Goal: Information Seeking & Learning: Learn about a topic

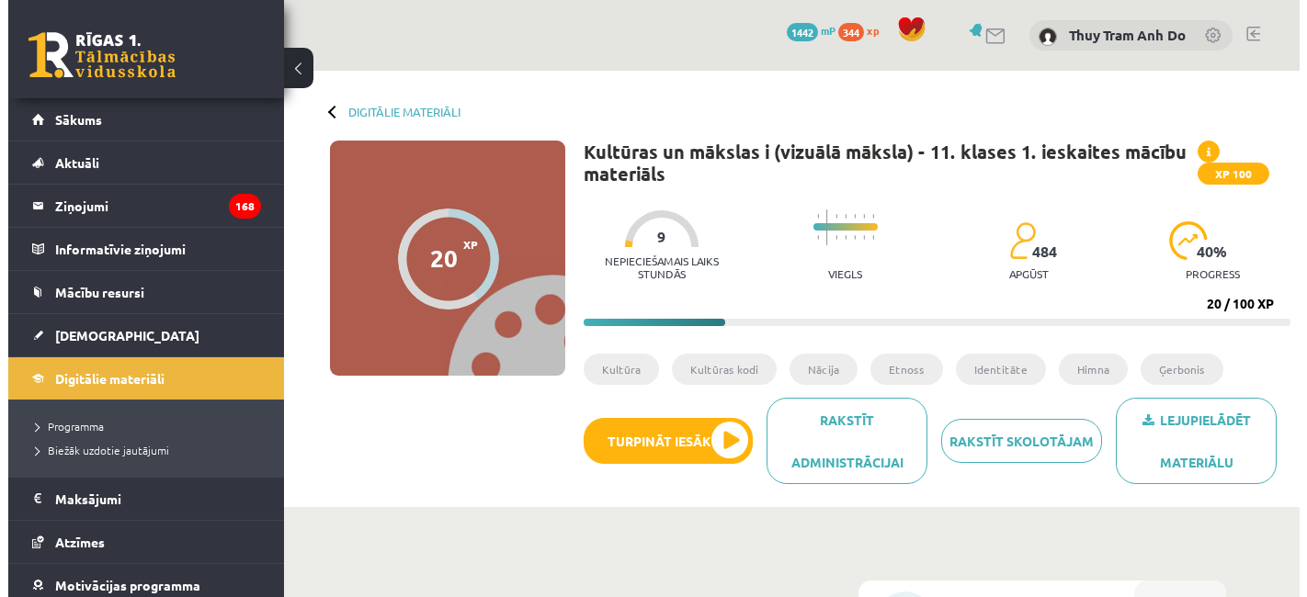
scroll to position [714, 0]
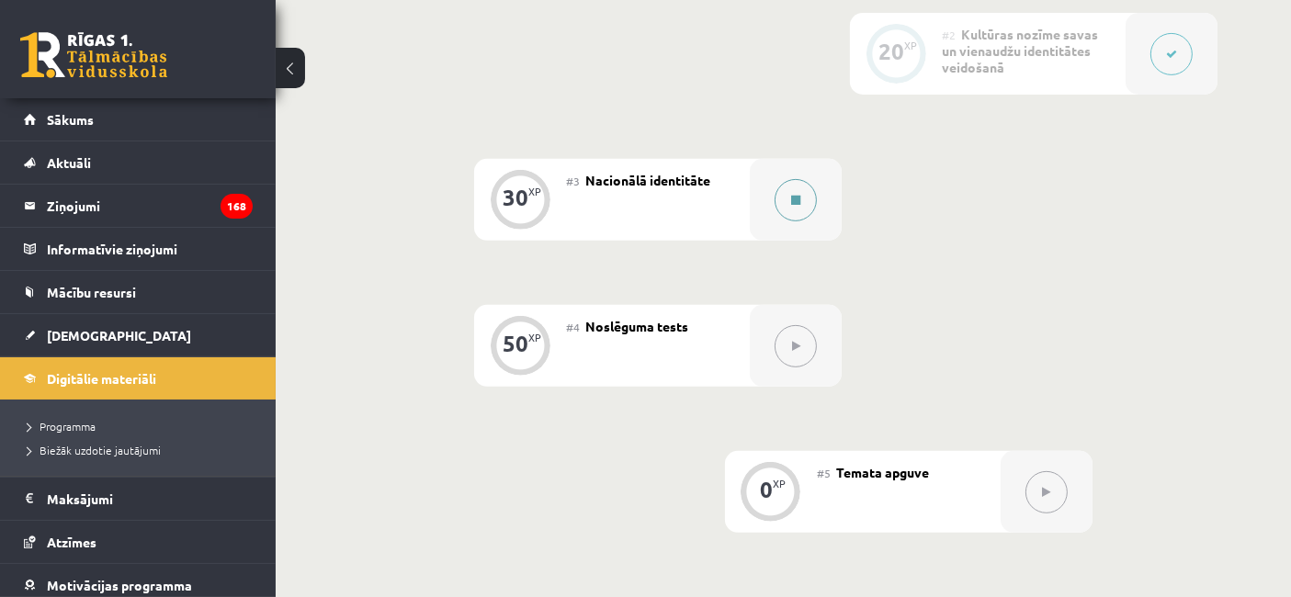
click at [803, 191] on button at bounding box center [796, 200] width 42 height 42
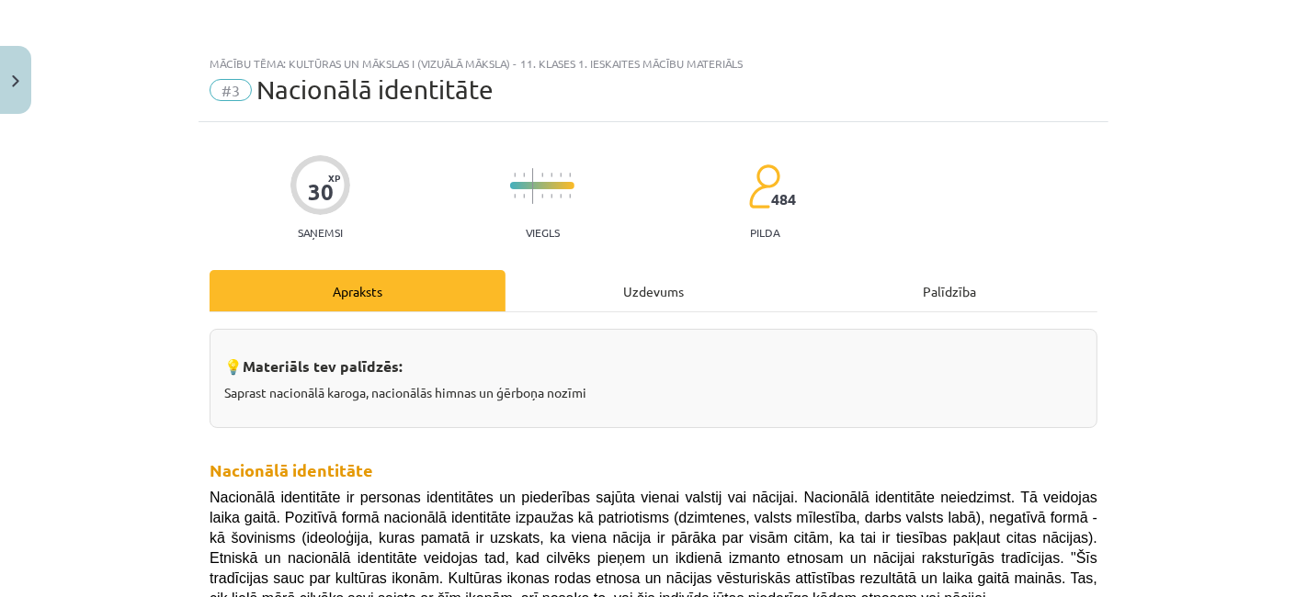
click at [577, 307] on div "Uzdevums" at bounding box center [653, 290] width 296 height 41
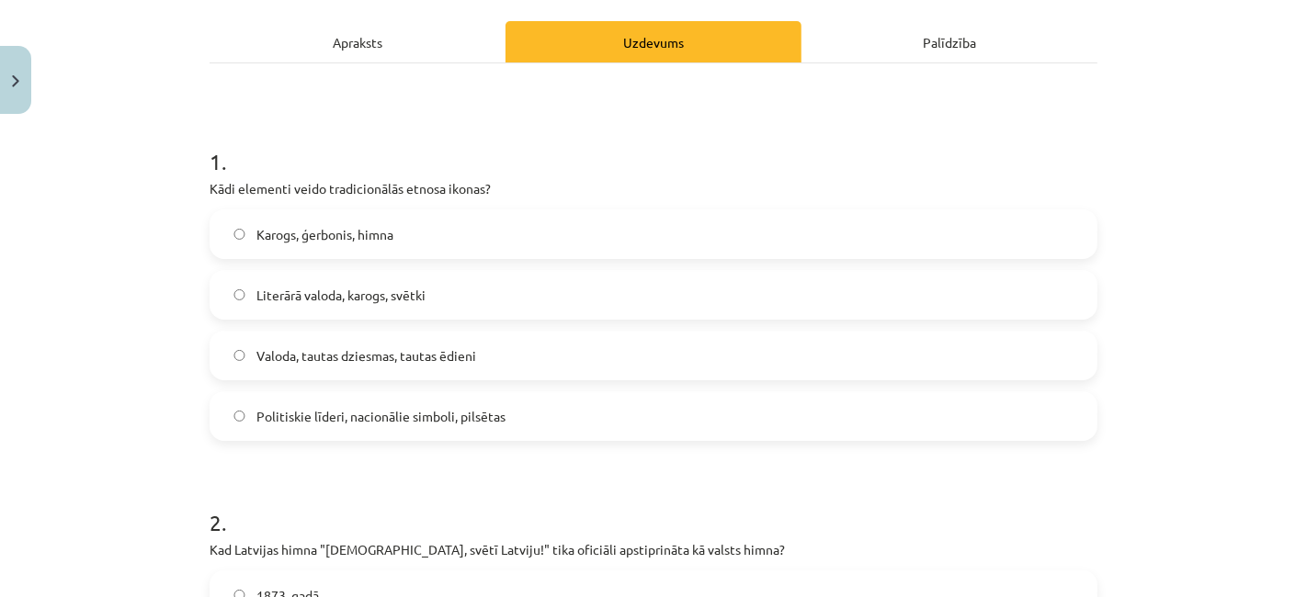
scroll to position [694, 0]
click at [457, 140] on h1 "1 ." at bounding box center [653, 145] width 888 height 57
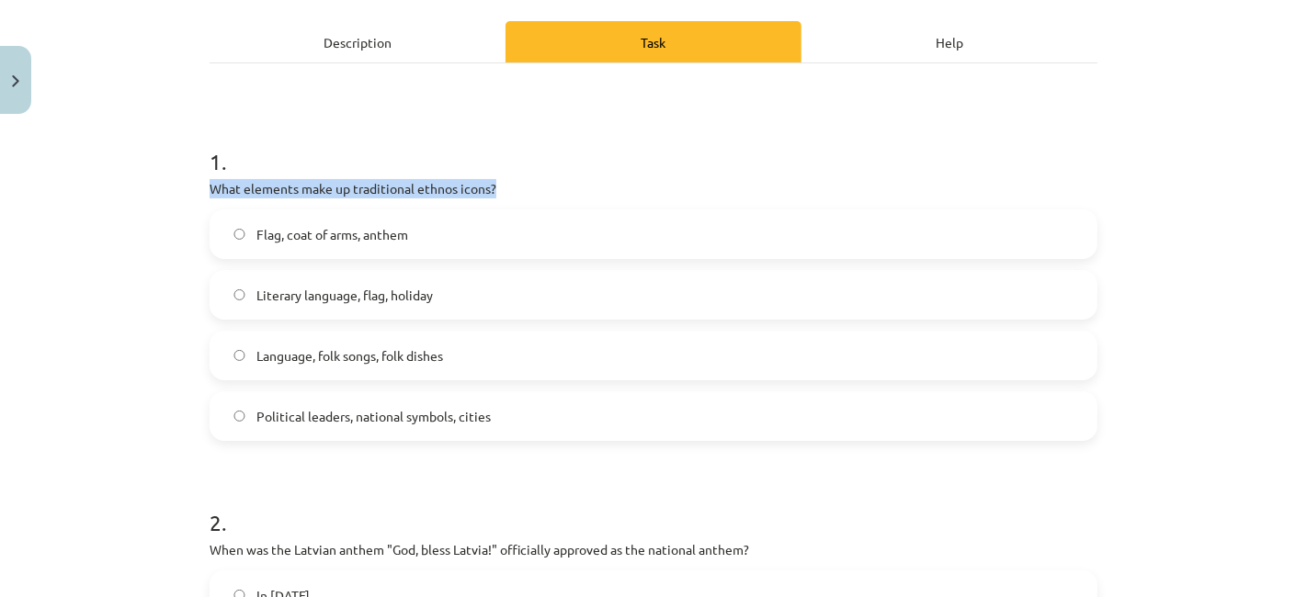
drag, startPoint x: 300, startPoint y: 185, endPoint x: 497, endPoint y: 185, distance: 196.6
click at [497, 185] on p "What elements make up traditional ethnos icons?" at bounding box center [653, 188] width 888 height 19
click at [498, 185] on p "What elements make up traditional ethnos icons?" at bounding box center [653, 188] width 888 height 19
click at [430, 343] on label "Language, folk songs, folk dishes" at bounding box center [653, 356] width 884 height 46
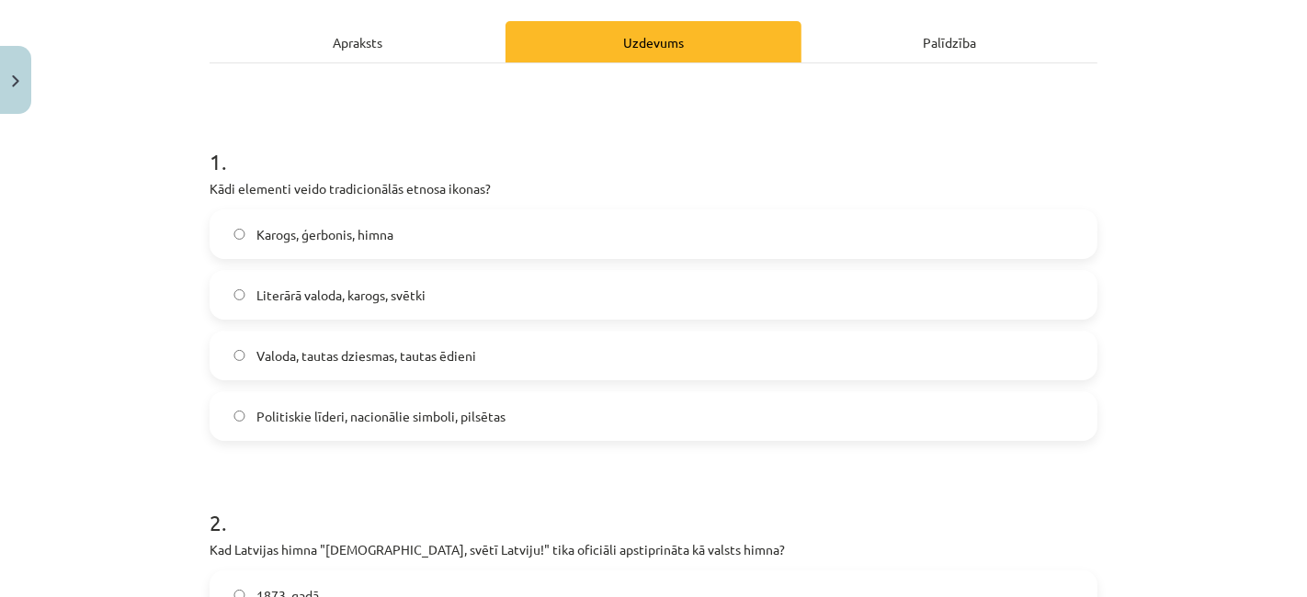
click at [682, 129] on h1 "1 ." at bounding box center [653, 145] width 888 height 57
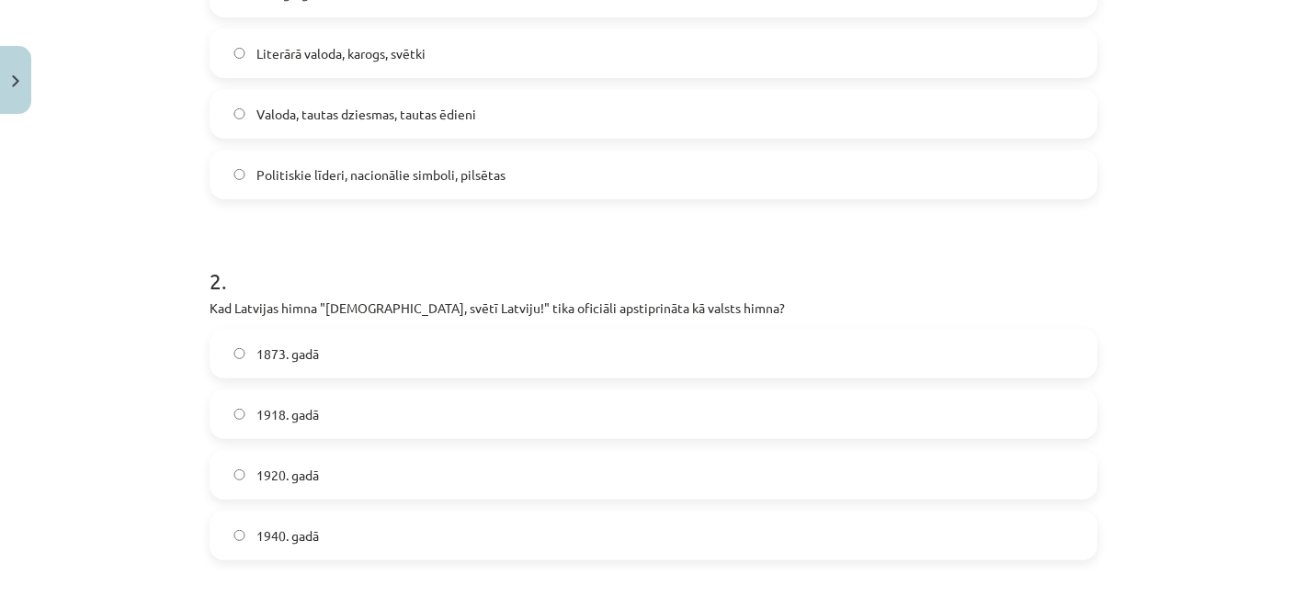
scroll to position [556, 0]
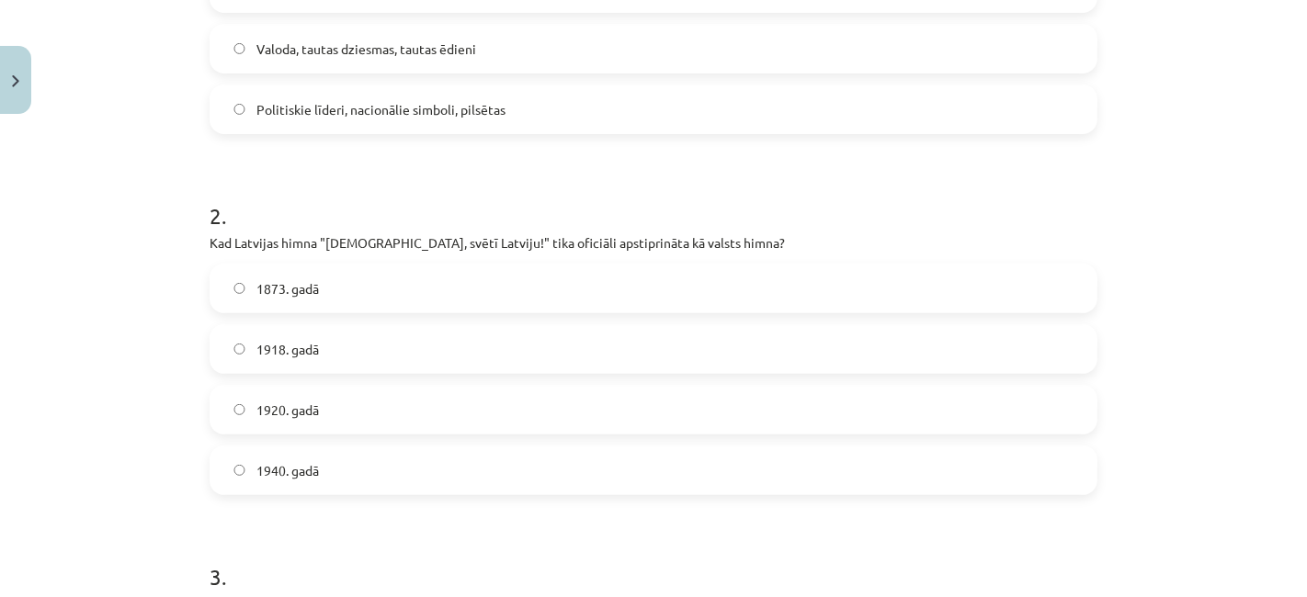
click at [294, 397] on label "1920. gadā" at bounding box center [653, 410] width 884 height 46
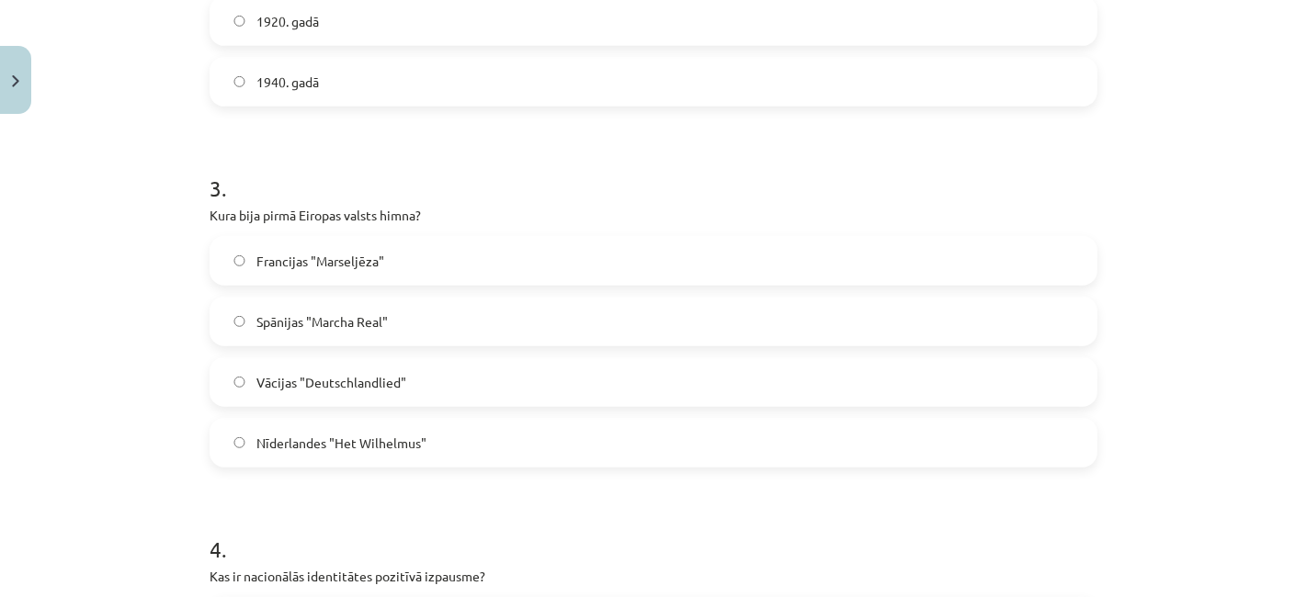
scroll to position [964, 0]
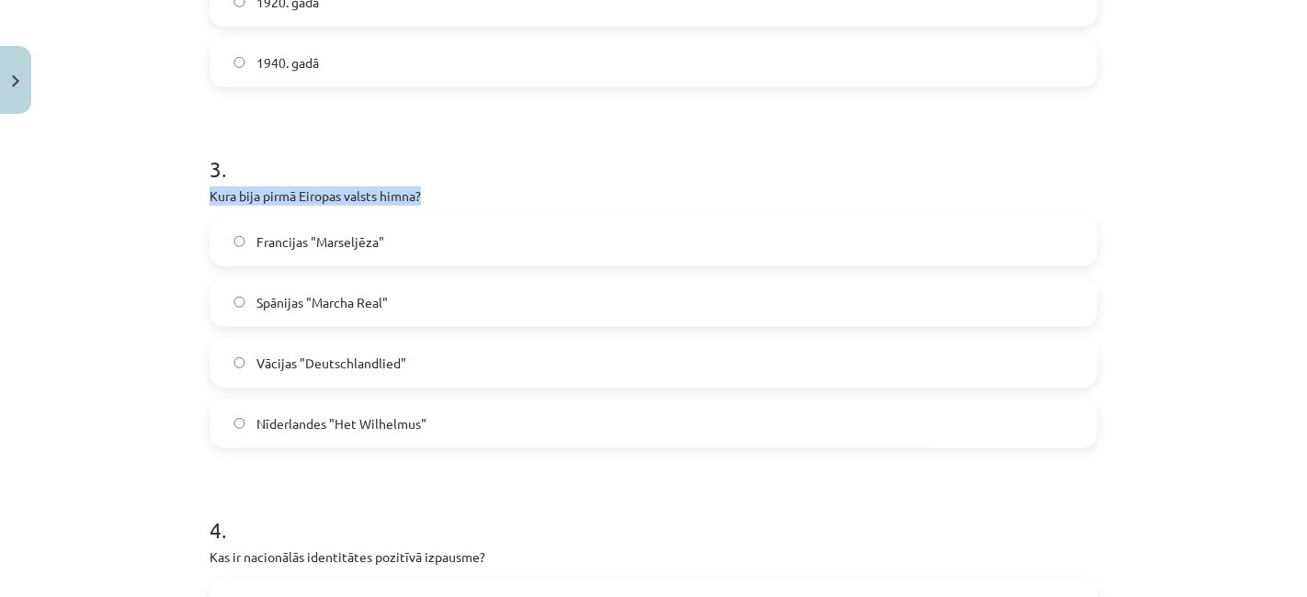
drag, startPoint x: 196, startPoint y: 182, endPoint x: 431, endPoint y: 185, distance: 235.2
click at [431, 185] on div "30 XP Saņemsi Viegls 484 pilda Apraksts Uzdevums Palīdzība 1 . Kādi elementi ve…" at bounding box center [653, 428] width 910 height 2540
copy p "Kura bija pirmā Eiropas valsts himna?"
click at [497, 195] on p "Kura bija pirmā Eiropas valsts himna?" at bounding box center [653, 196] width 888 height 19
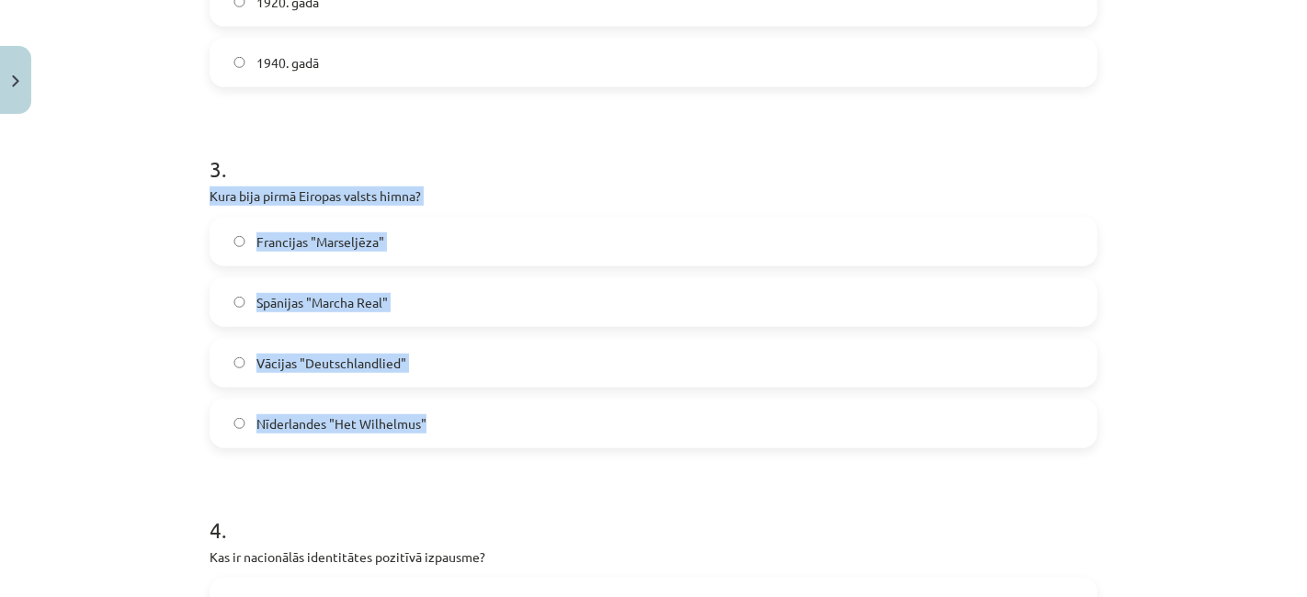
drag, startPoint x: 189, startPoint y: 193, endPoint x: 462, endPoint y: 438, distance: 366.9
click at [462, 438] on div "30 XP Saņemsi Viegls 484 pilda Apraksts Uzdevums Palīdzība 1 . Kādi elementi ve…" at bounding box center [653, 428] width 910 height 2540
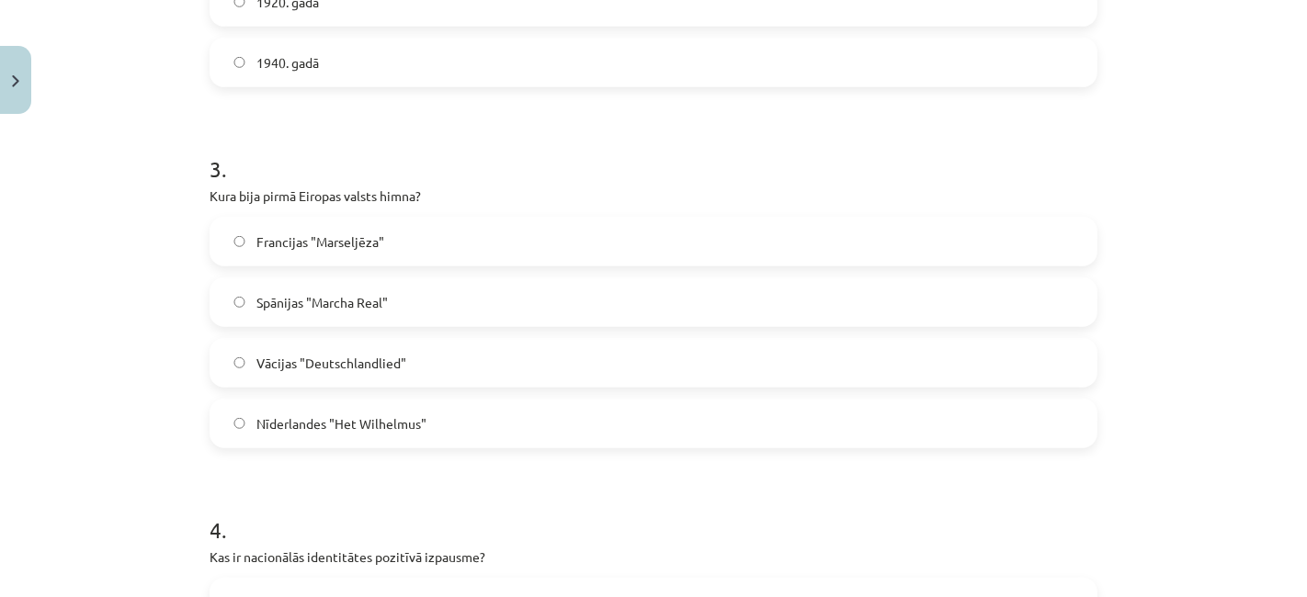
click at [444, 455] on form "1 . Kādi elementi veido tradicionālās etnosa ikonas? Karogs, ģerbonis, himna Li…" at bounding box center [653, 467] width 888 height 2130
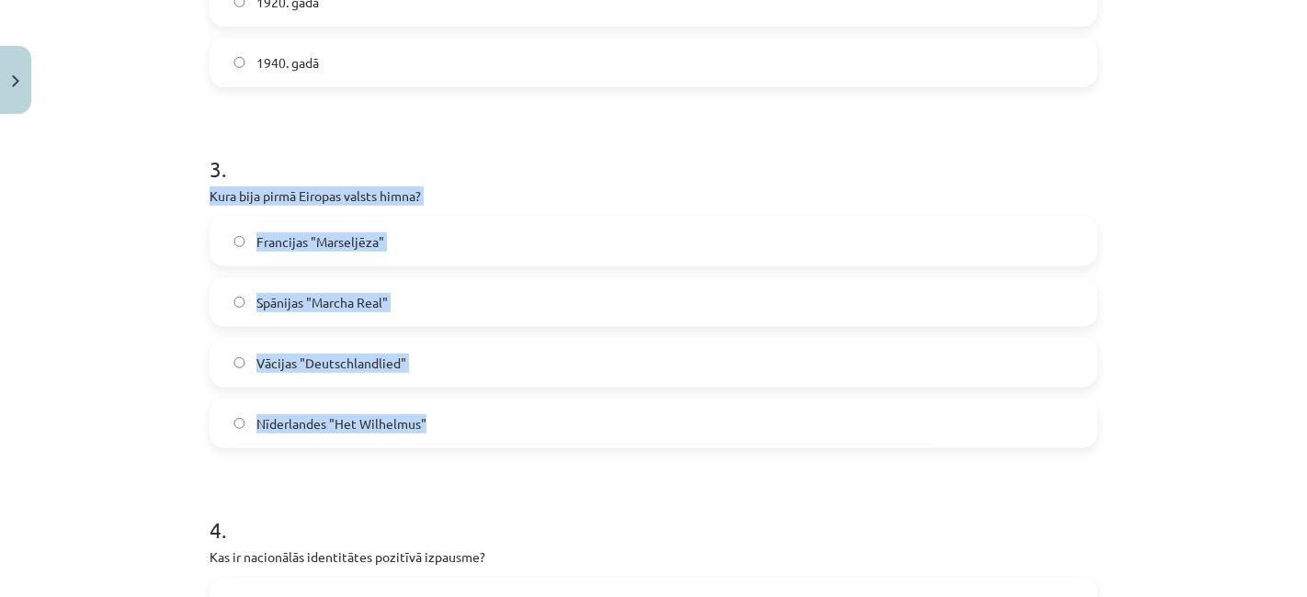
drag, startPoint x: 425, startPoint y: 422, endPoint x: 201, endPoint y: 192, distance: 321.0
click at [209, 192] on div "3 . Kura bija pirmā Eiropas valsts himna? Francijas "Marseljēza" Spānijas "Marc…" at bounding box center [653, 286] width 888 height 324
copy div "Kura bija pirmā Eiropas valsts himna? Francijas "Marseljēza" Spānijas "Marcha R…"
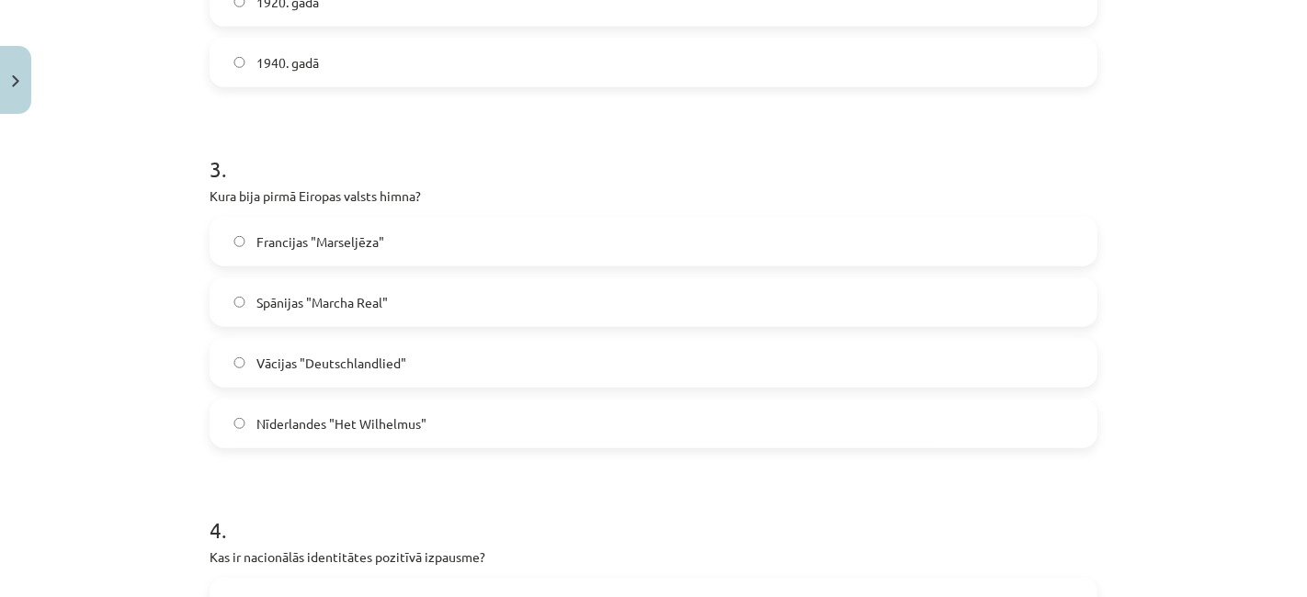
click at [420, 160] on h1 "3 ." at bounding box center [653, 152] width 888 height 57
click at [400, 432] on label "Nīderlandes "Het Wilhelmus"" at bounding box center [653, 424] width 884 height 46
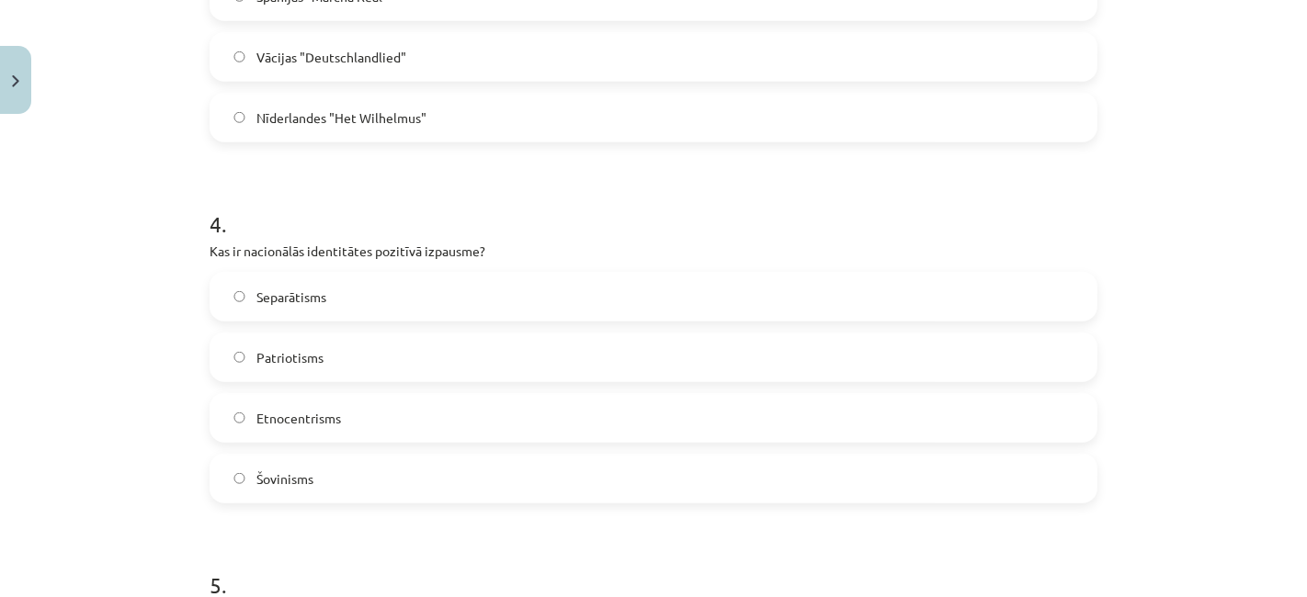
scroll to position [694, 0]
click at [325, 221] on h1 "4 ." at bounding box center [653, 207] width 888 height 57
click at [331, 351] on label "Patriotism" at bounding box center [653, 357] width 884 height 46
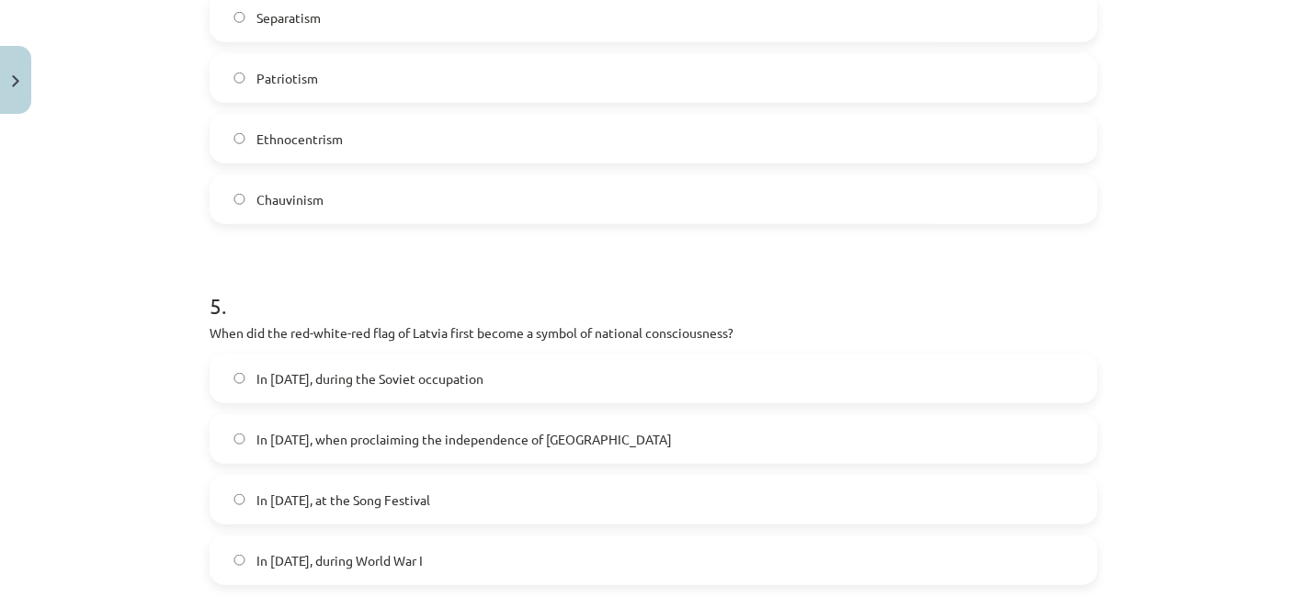
scroll to position [1577, 0]
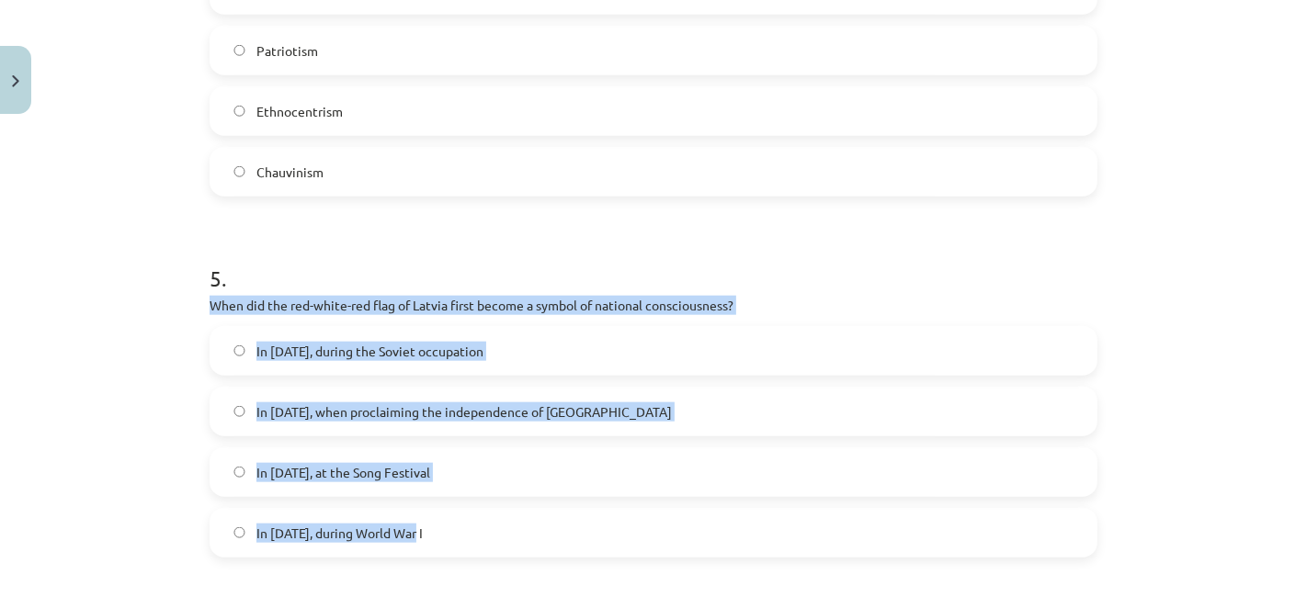
drag, startPoint x: 187, startPoint y: 302, endPoint x: 428, endPoint y: 547, distance: 343.7
click at [428, 547] on div "Study topic: Culture and Arts I (Visual Arts) - 11th grade 1st test study mater…" at bounding box center [653, 298] width 1307 height 597
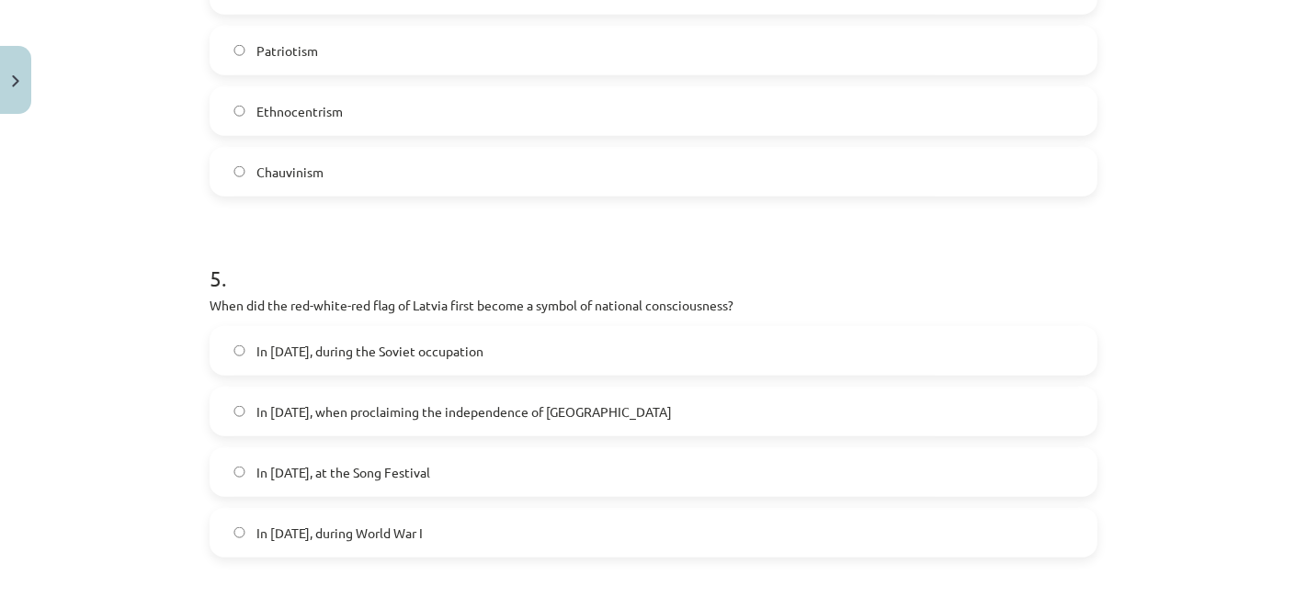
drag, startPoint x: 359, startPoint y: 254, endPoint x: 251, endPoint y: 13, distance: 264.0
click at [356, 246] on h1 "5 ." at bounding box center [653, 261] width 888 height 57
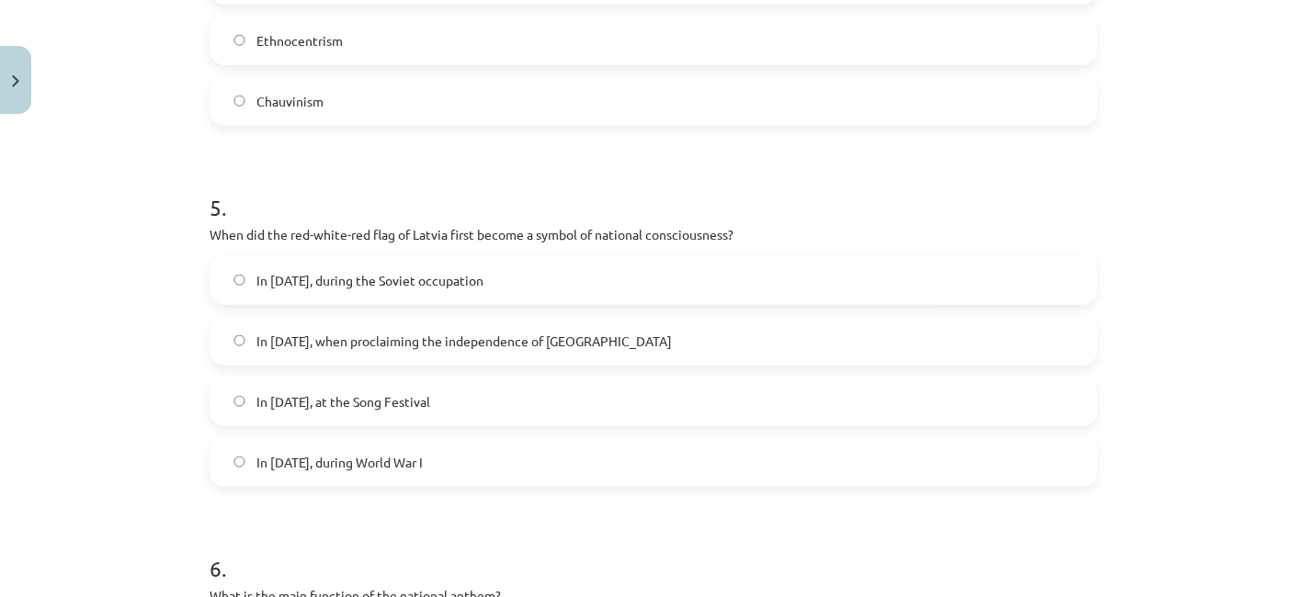
scroll to position [1679, 0]
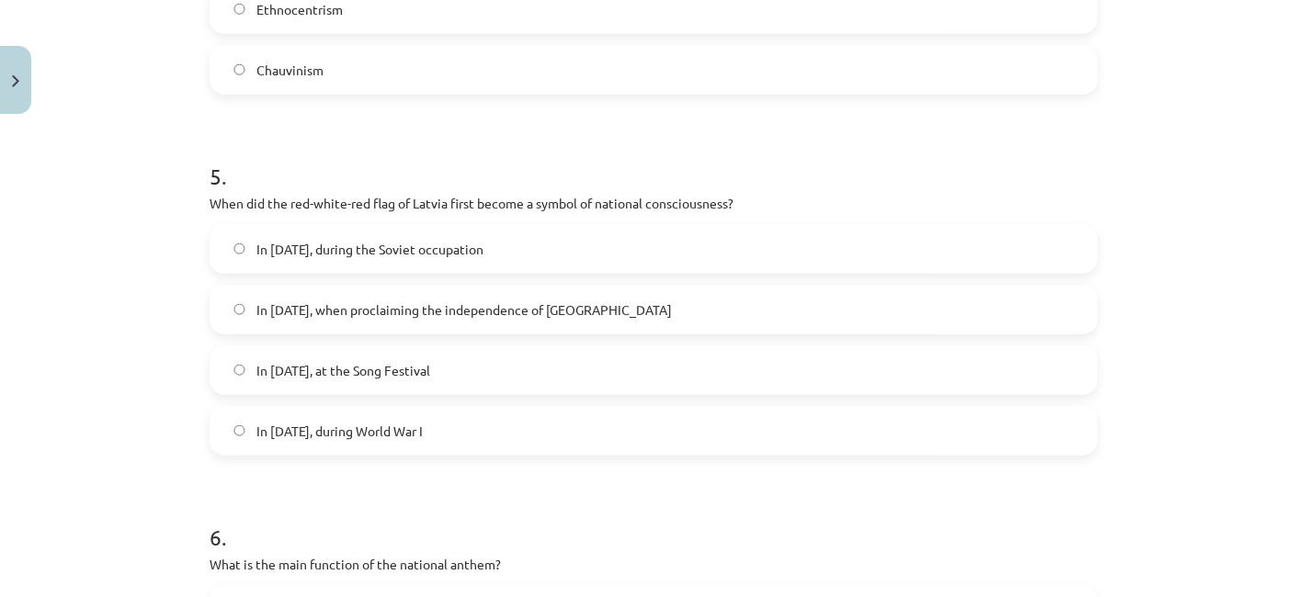
click at [355, 308] on font "In 1918, when proclaiming the independence of Latvia" at bounding box center [463, 309] width 415 height 17
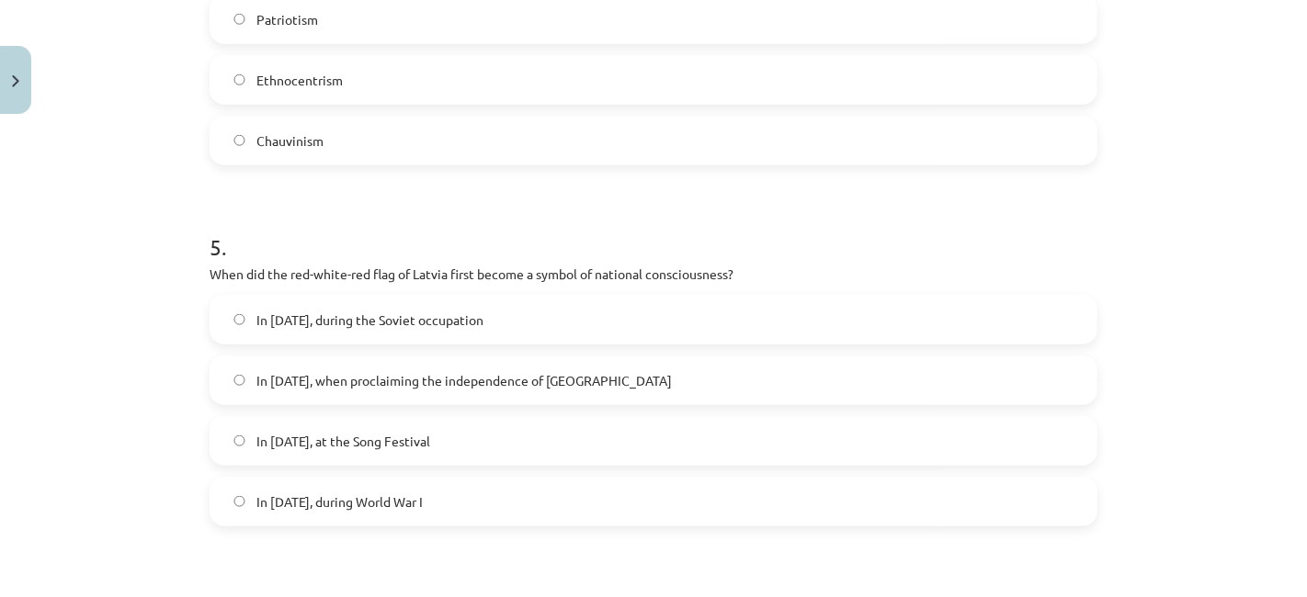
scroll to position [1577, 0]
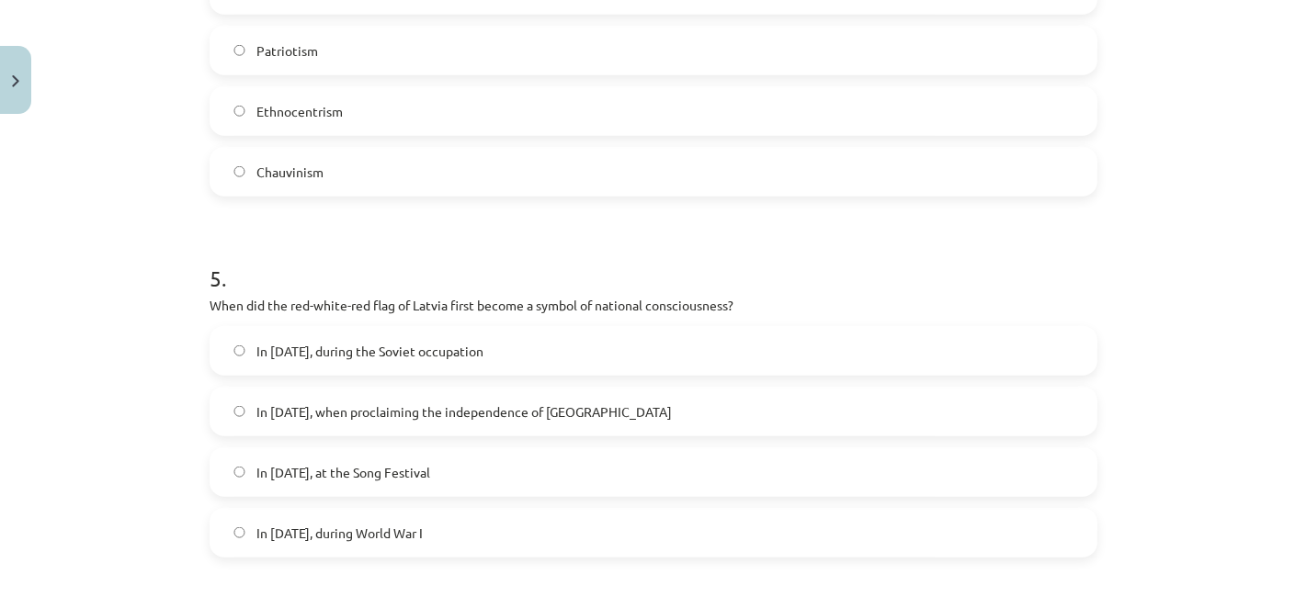
click at [347, 336] on label "In 1940, during the Soviet occupation" at bounding box center [653, 351] width 884 height 46
click at [375, 524] on span "In 1916, during World War I" at bounding box center [339, 533] width 166 height 19
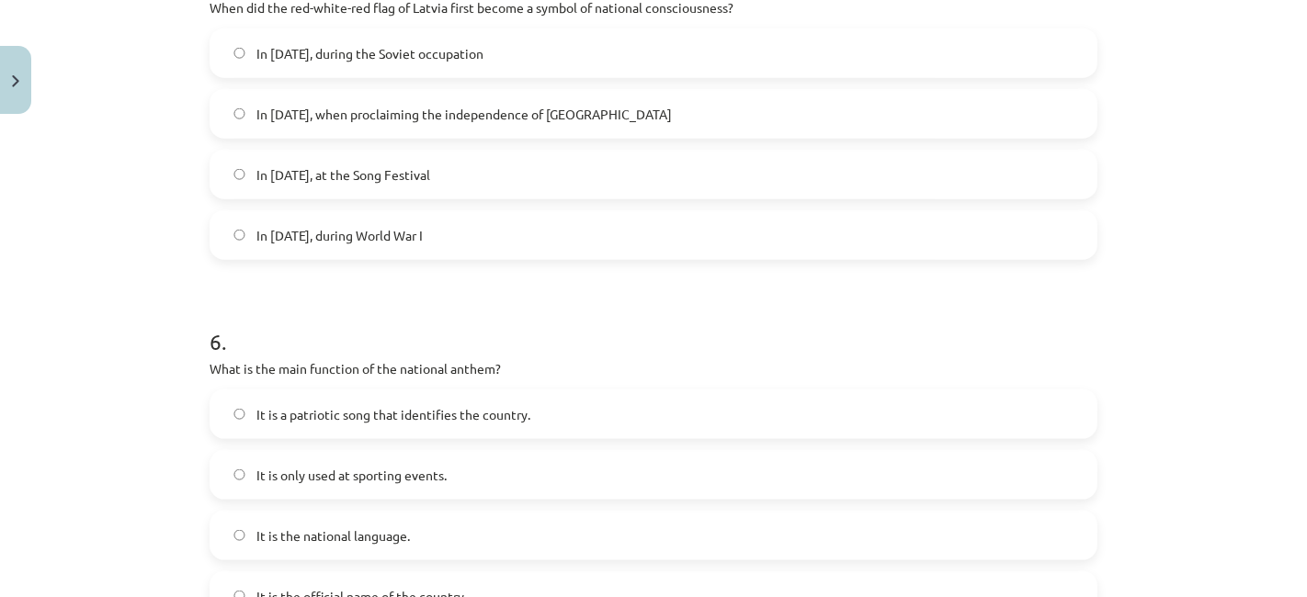
scroll to position [1883, 0]
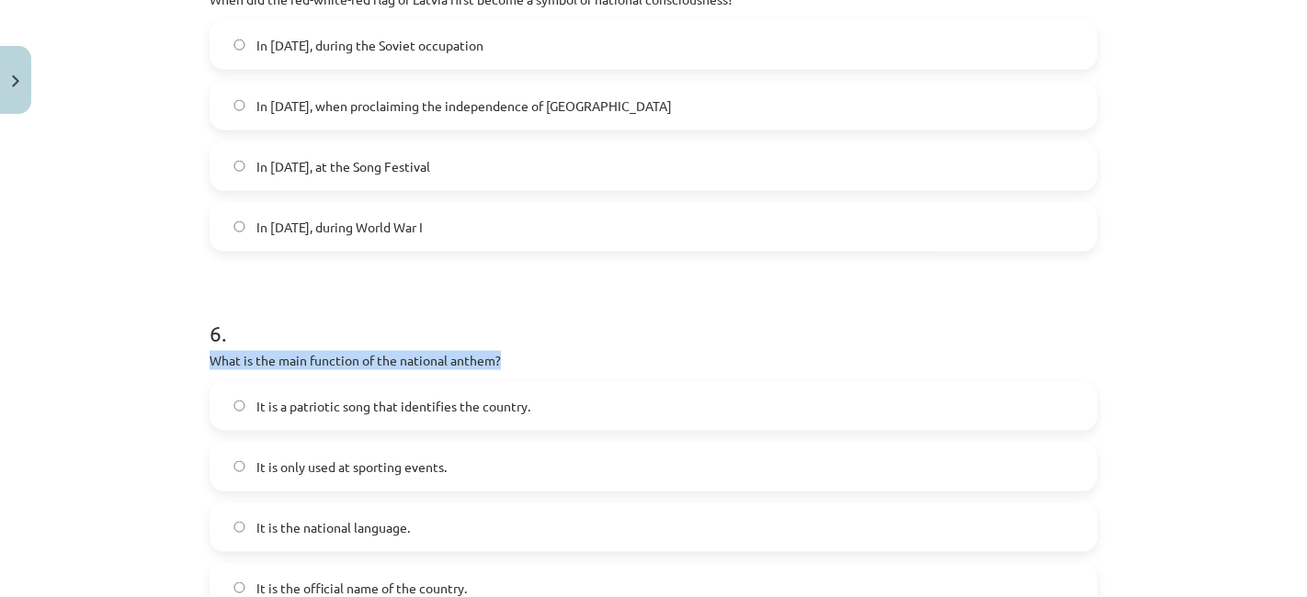
drag, startPoint x: 189, startPoint y: 358, endPoint x: 495, endPoint y: 367, distance: 306.1
click at [509, 356] on p "What is the main function of the national anthem?" at bounding box center [653, 360] width 888 height 19
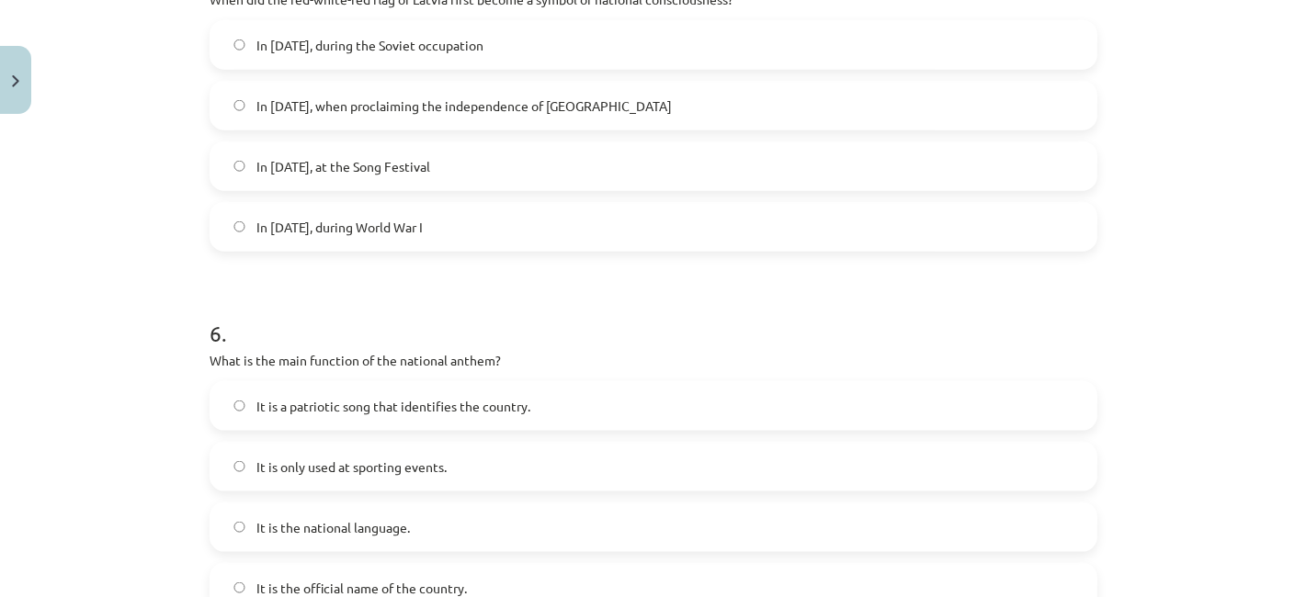
scroll to position [1985, 0]
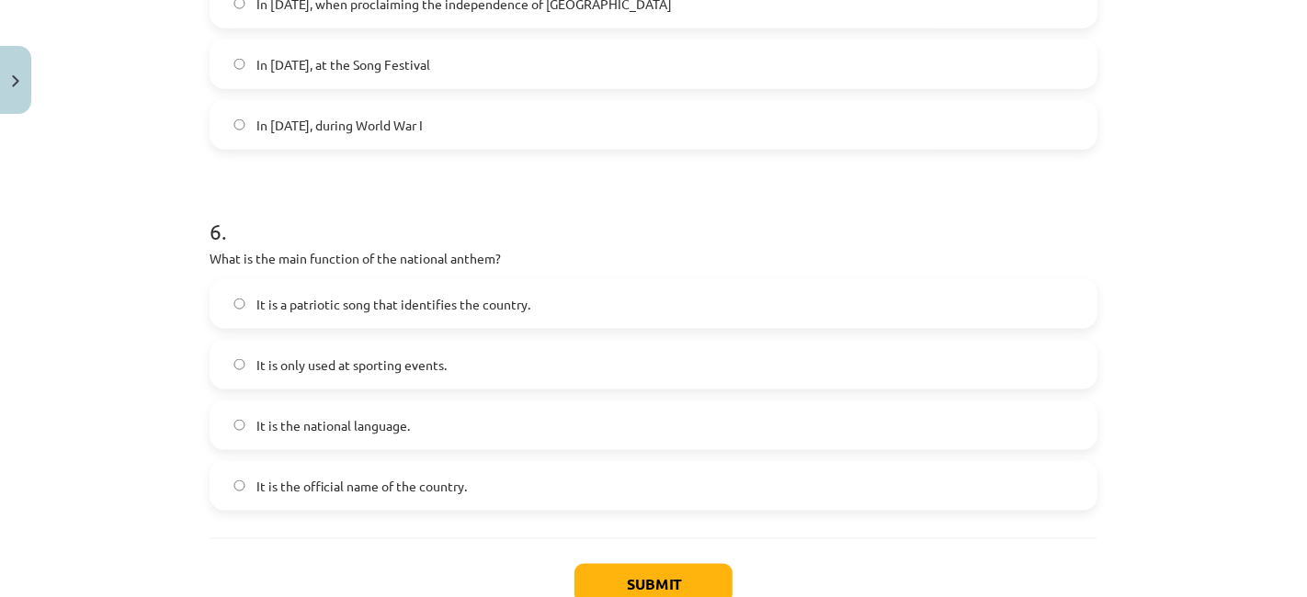
click at [437, 295] on span "It is a patriotic song that identifies the country." at bounding box center [393, 304] width 274 height 19
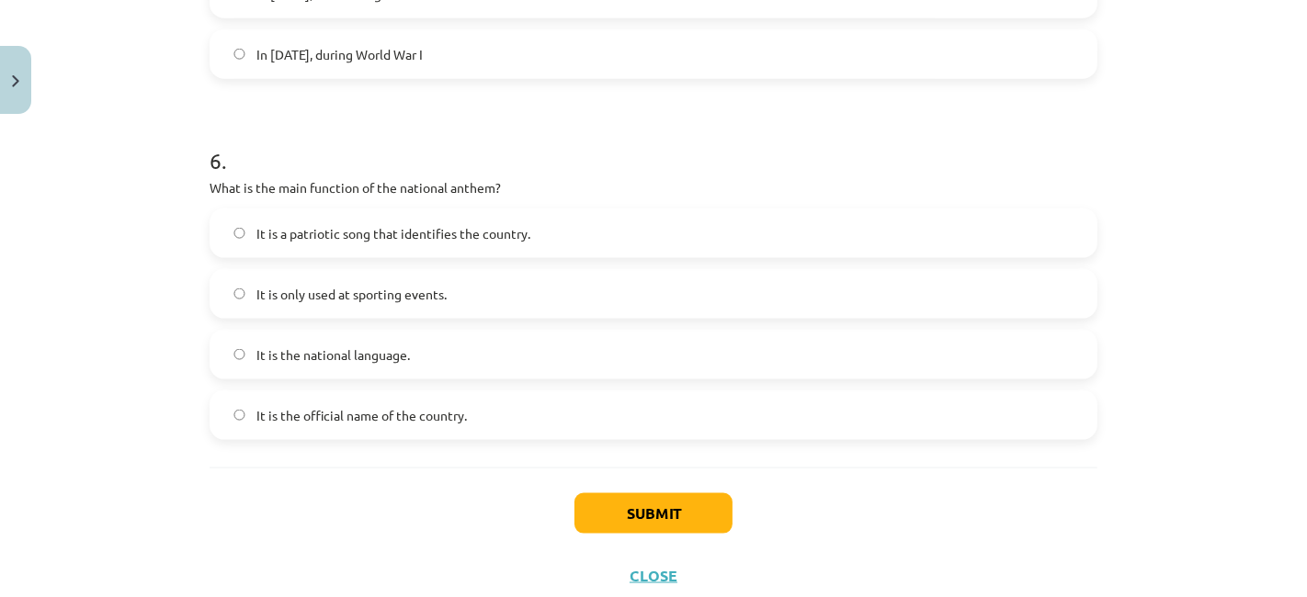
scroll to position [2087, 0]
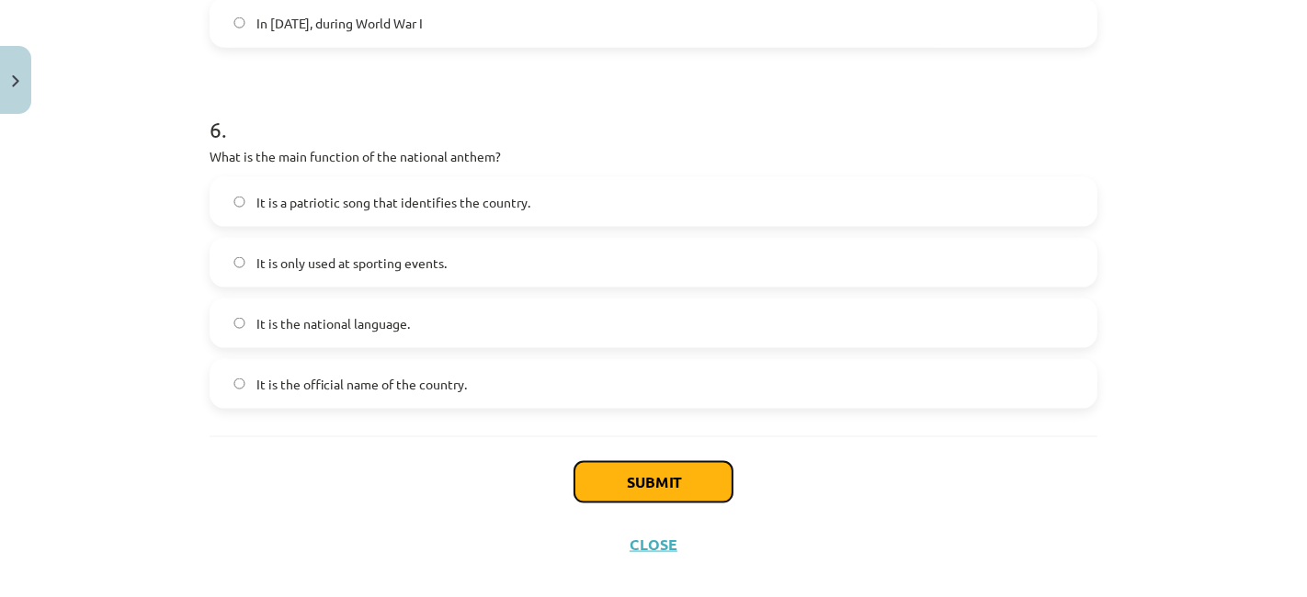
click at [680, 484] on button "Submit" at bounding box center [653, 482] width 158 height 40
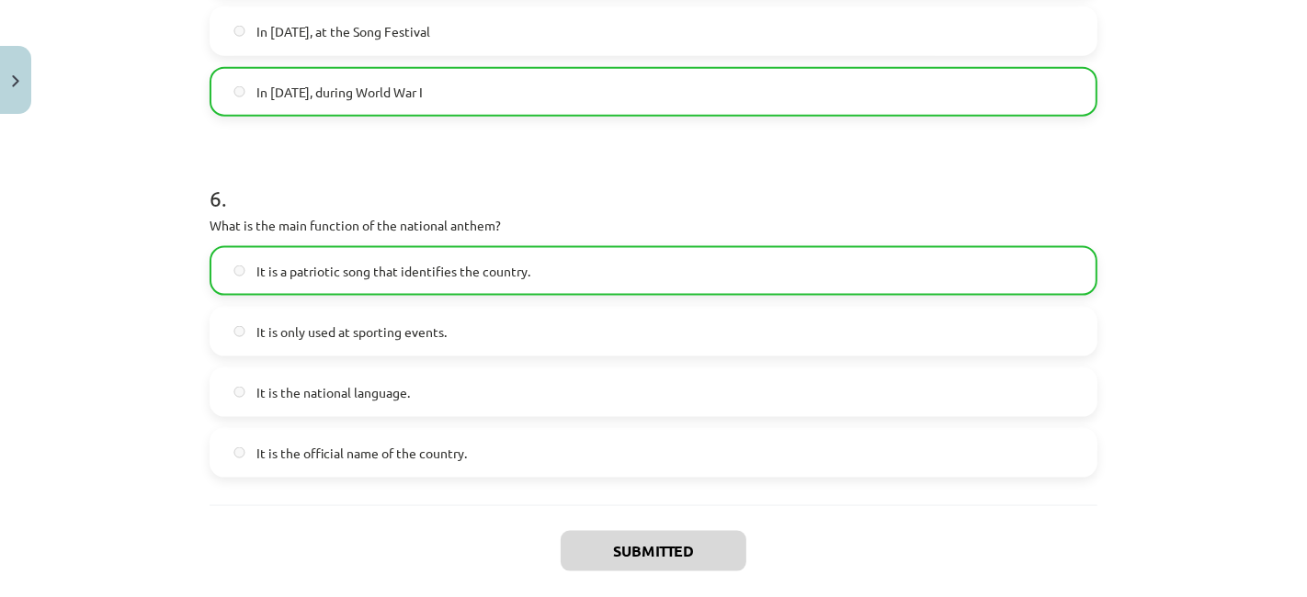
scroll to position [2167, 0]
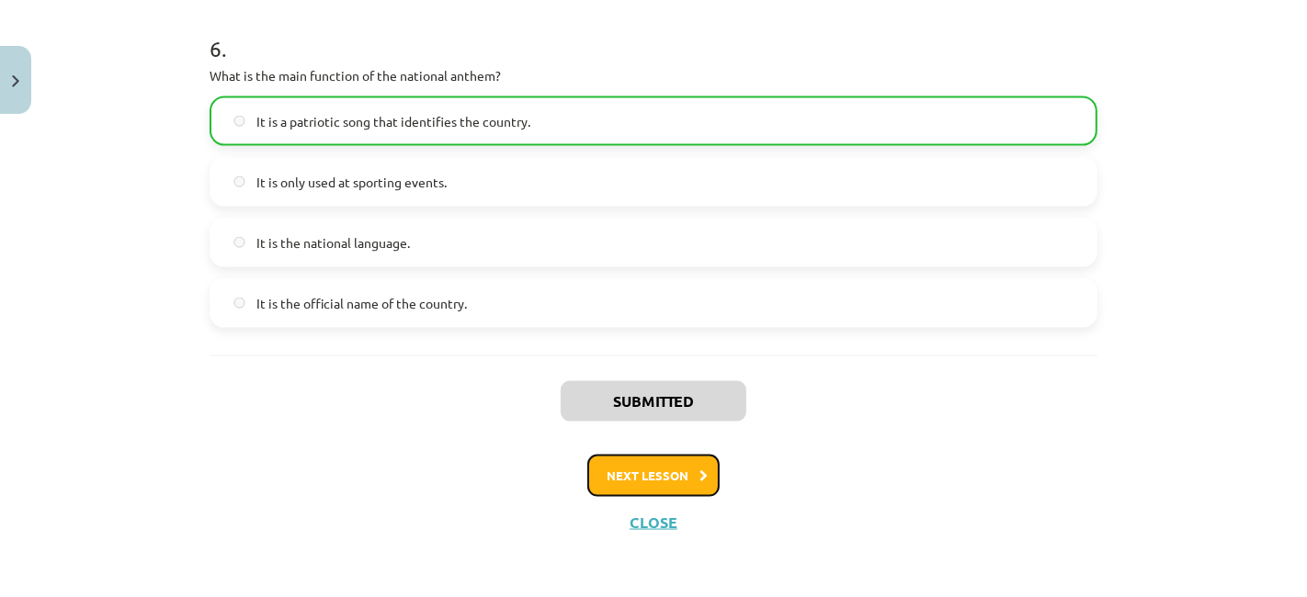
click at [680, 458] on button "Next lesson" at bounding box center [653, 476] width 132 height 42
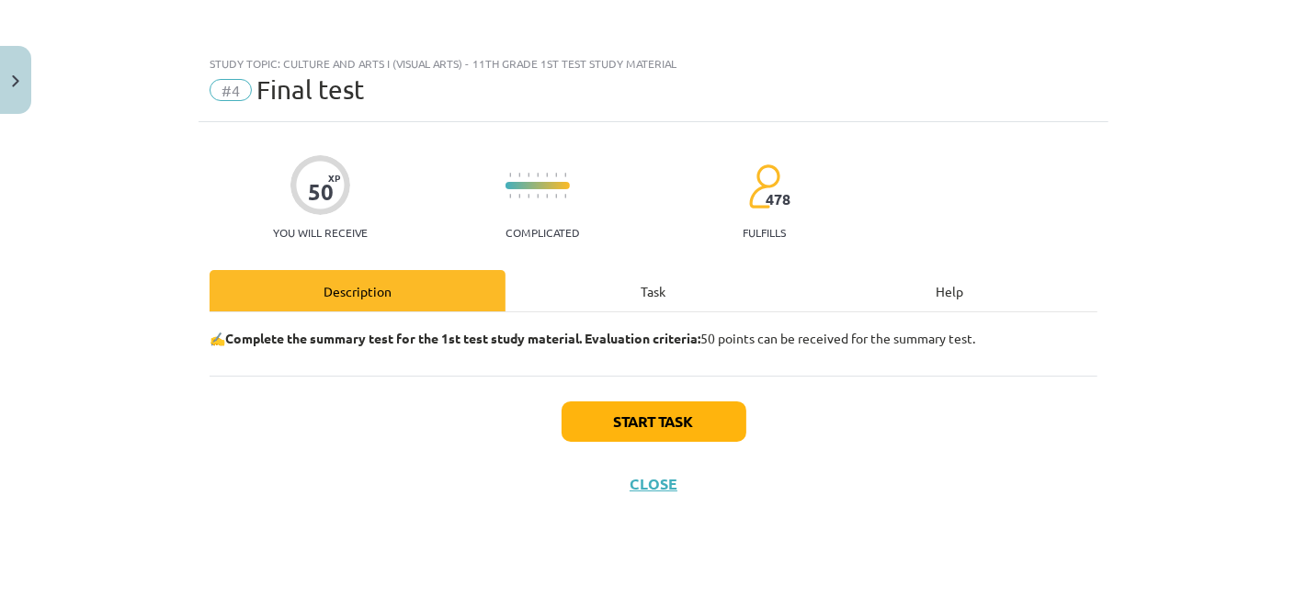
click at [644, 301] on div "Task" at bounding box center [653, 290] width 296 height 41
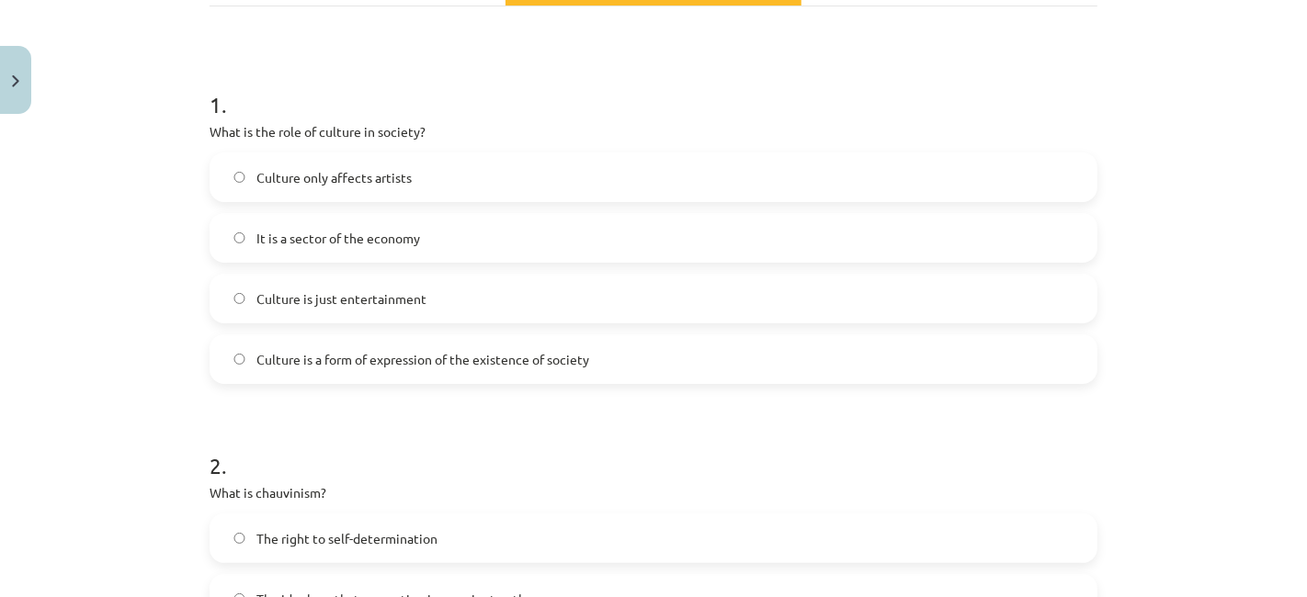
scroll to position [694, 0]
click at [467, 110] on h1 "1 ." at bounding box center [653, 88] width 888 height 57
click at [408, 356] on font "Culture is a form of expression of the existence of society" at bounding box center [422, 359] width 333 height 17
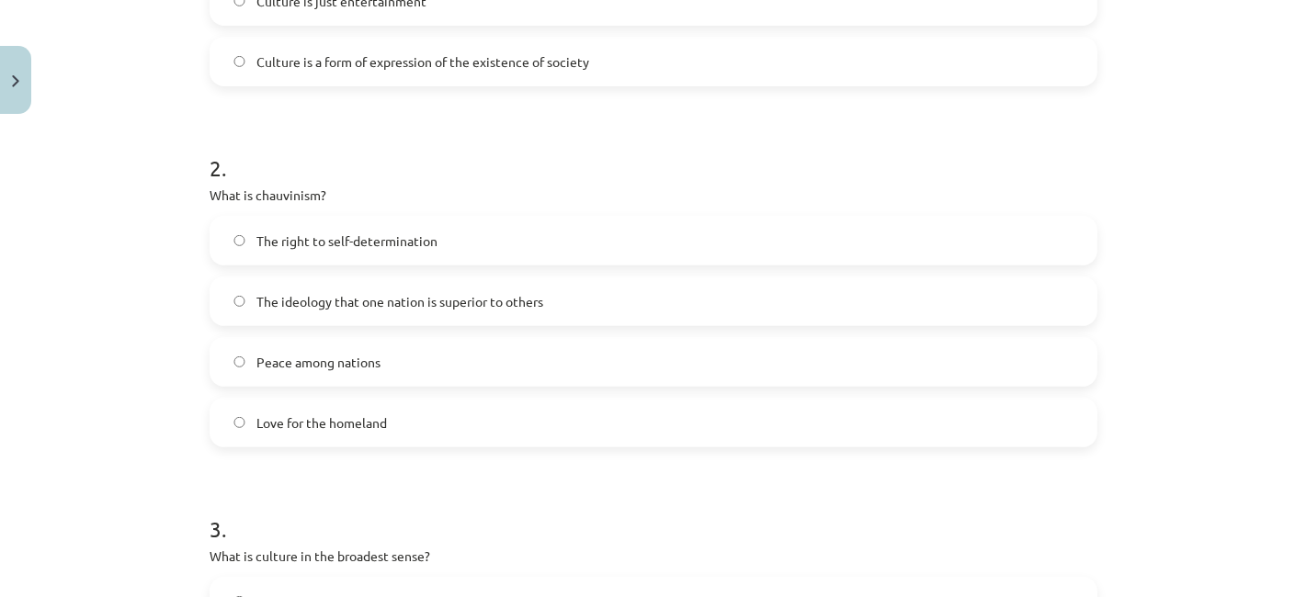
scroll to position [612, 0]
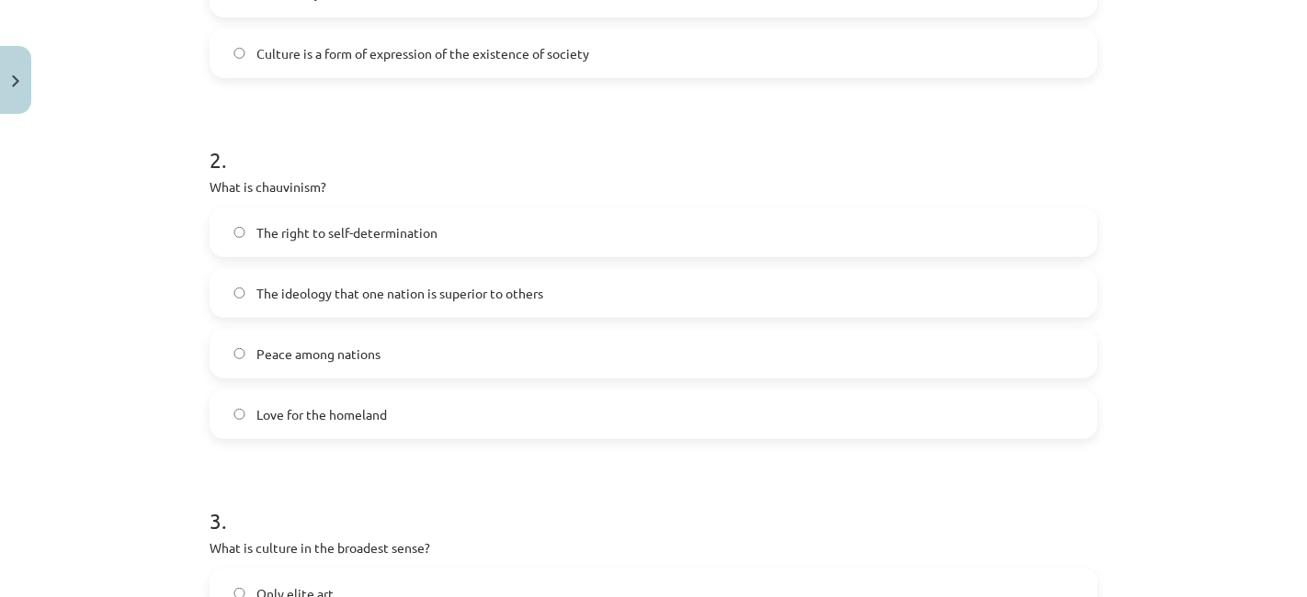
click at [380, 304] on label "The ideology that one nation is superior to others" at bounding box center [653, 293] width 884 height 46
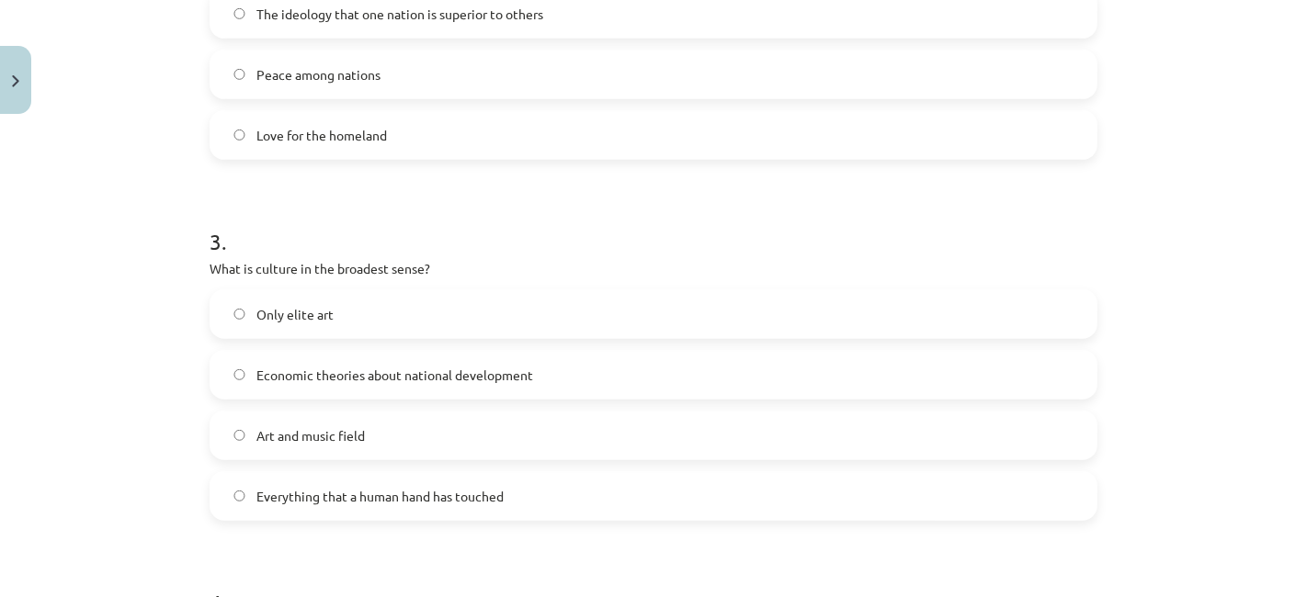
scroll to position [919, 0]
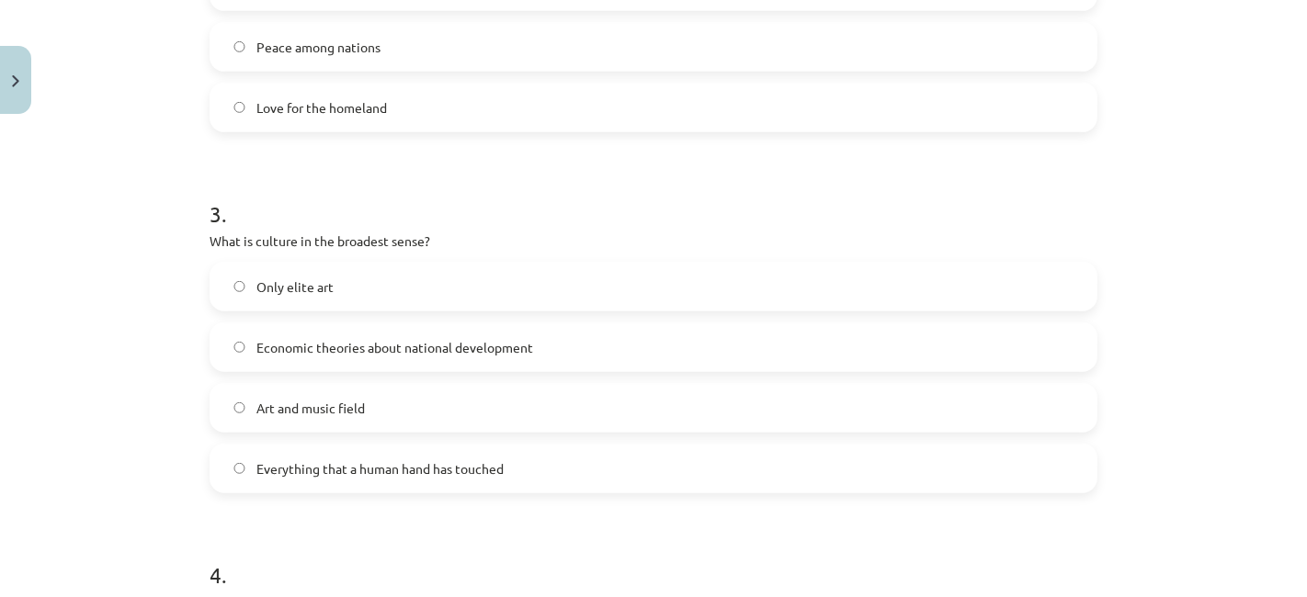
click at [446, 392] on label "Art and music field" at bounding box center [653, 408] width 884 height 46
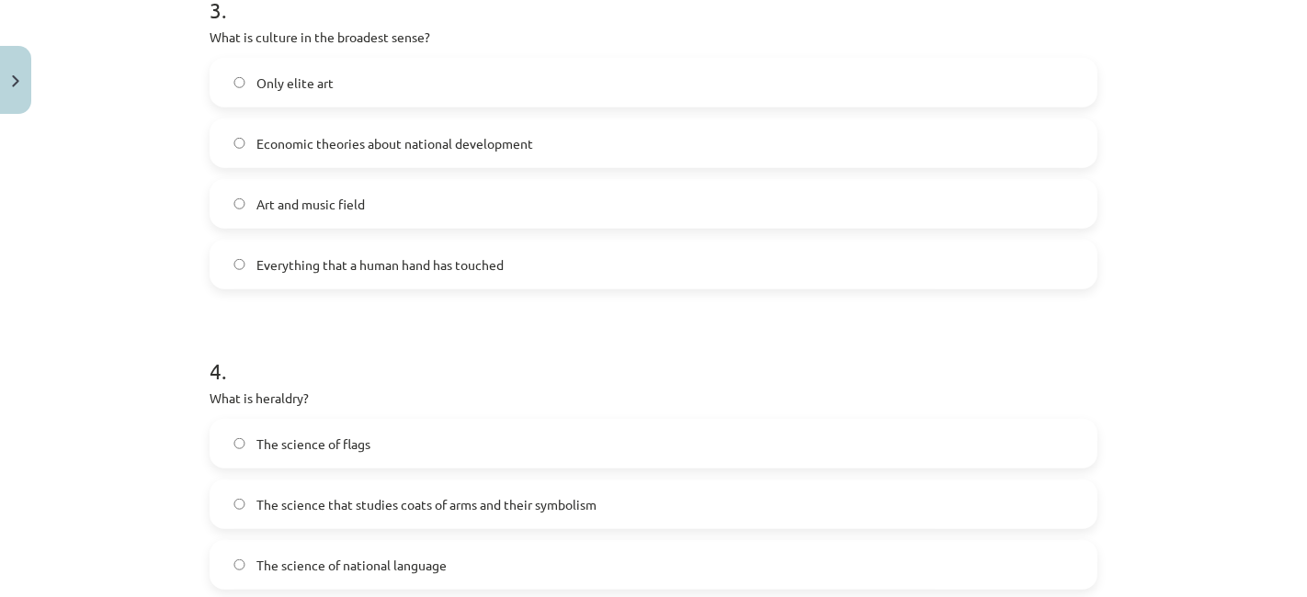
scroll to position [1225, 0]
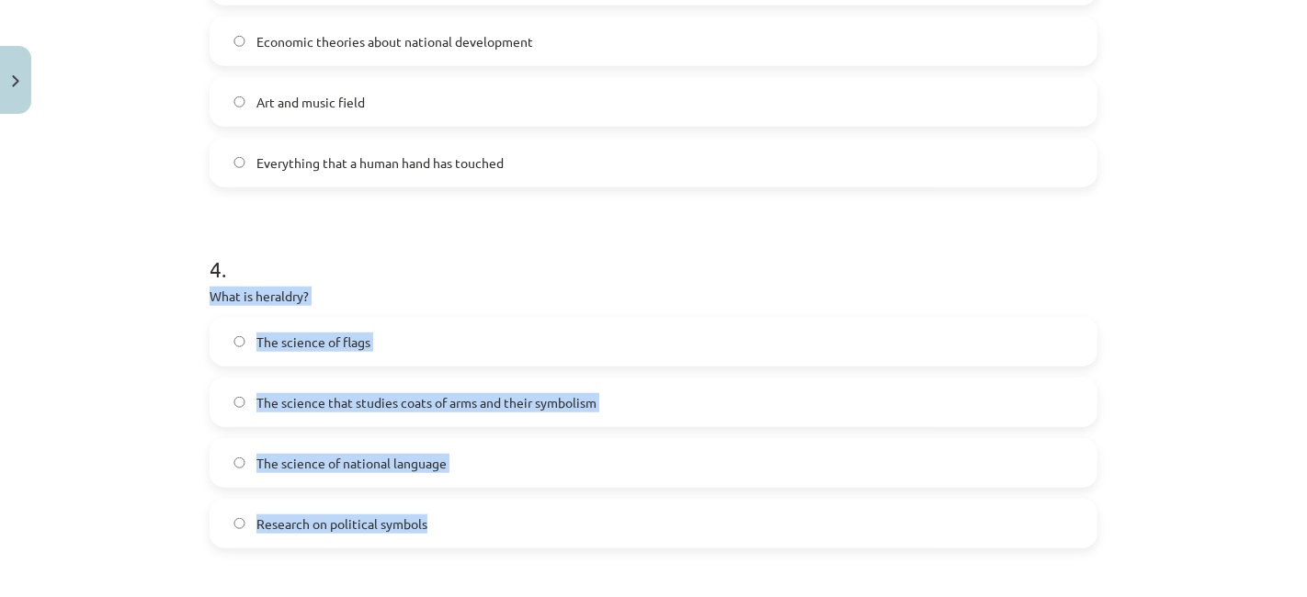
drag, startPoint x: 198, startPoint y: 293, endPoint x: 537, endPoint y: 535, distance: 416.3
copy div "What is heraldry? The science of flags The science that studies coats of arms a…"
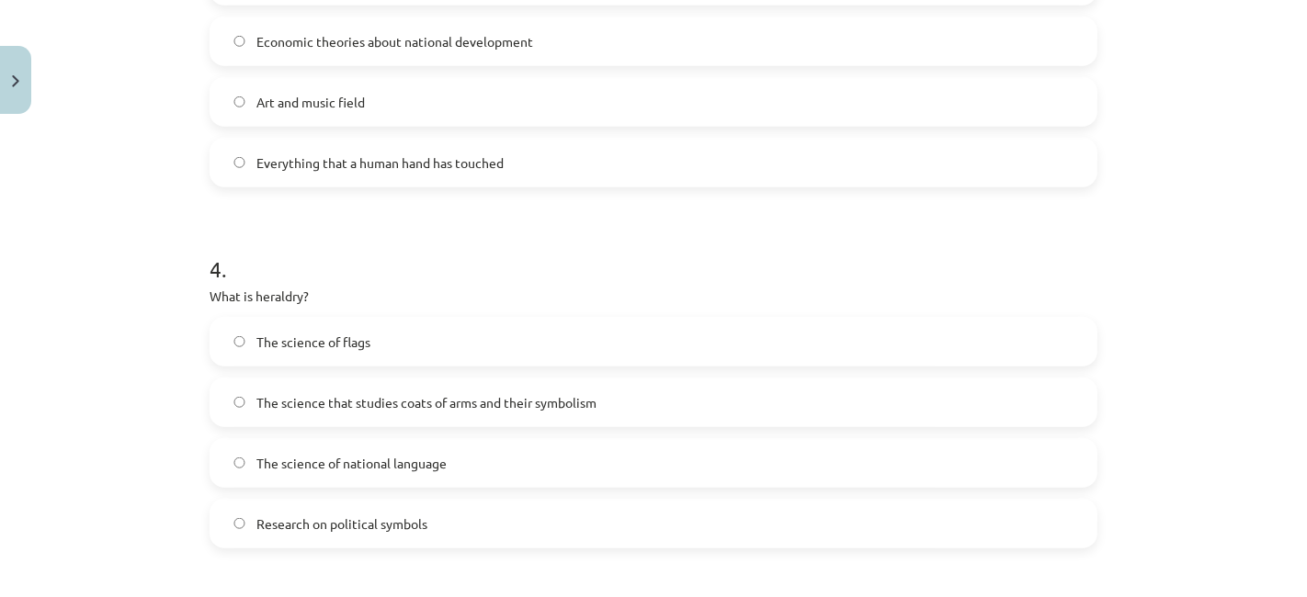
click at [468, 227] on h1 "4 ." at bounding box center [653, 252] width 888 height 57
click at [406, 395] on span "Zinātne, kas pēta ģerboņus un to simboliku" at bounding box center [379, 402] width 247 height 19
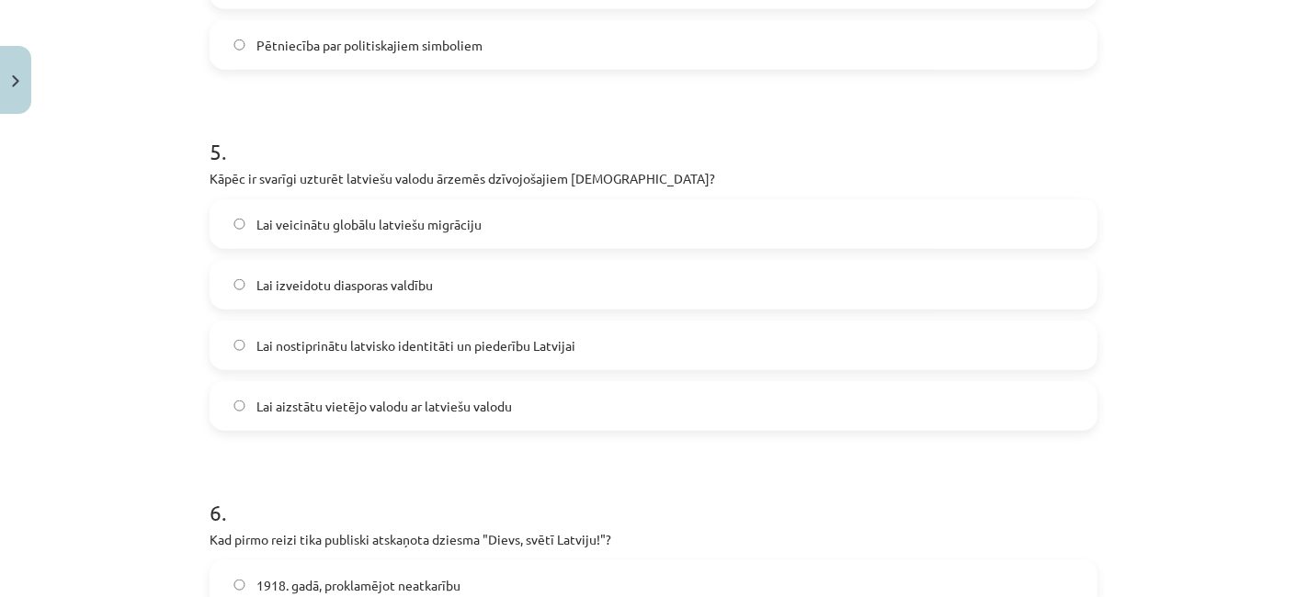
scroll to position [1735, 0]
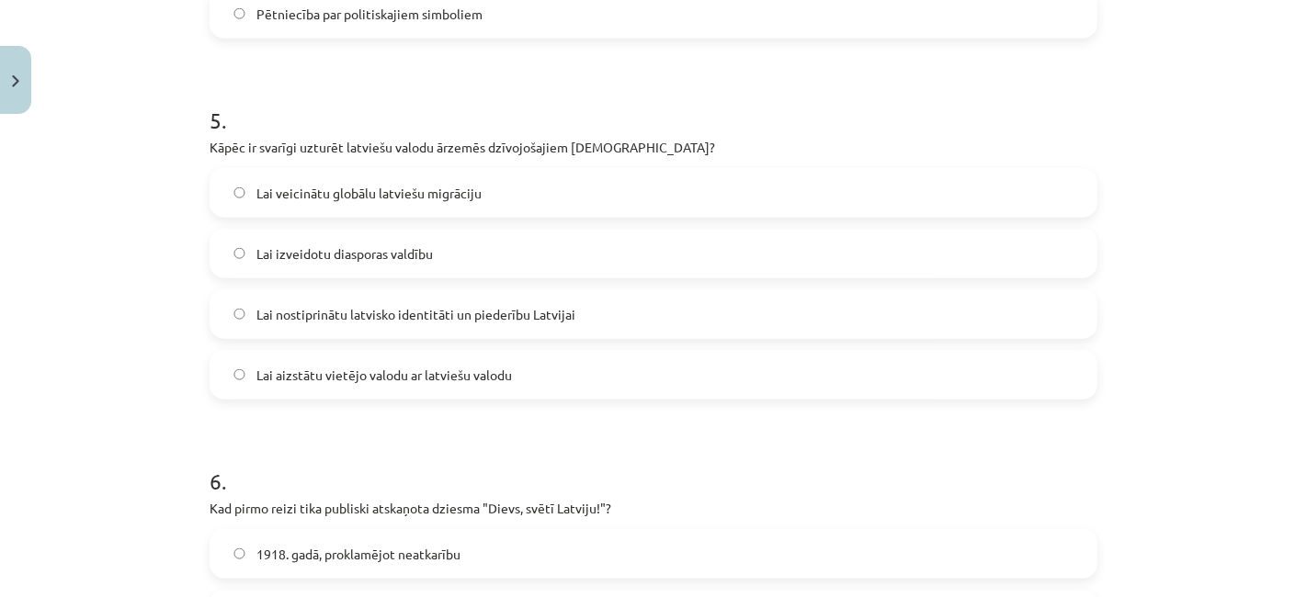
click at [1092, 95] on div "50 XP Saņemsi Sarežģīts 478 pilda Apraksts Uzdevums Palīdzība 1 . Kāda ir kultū…" at bounding box center [653, 380] width 910 height 3985
click at [651, 89] on h1 "5 ." at bounding box center [653, 103] width 888 height 57
click at [370, 306] on font "To strengthen Latvian identity and belonging to Latvia" at bounding box center [459, 314] width 406 height 17
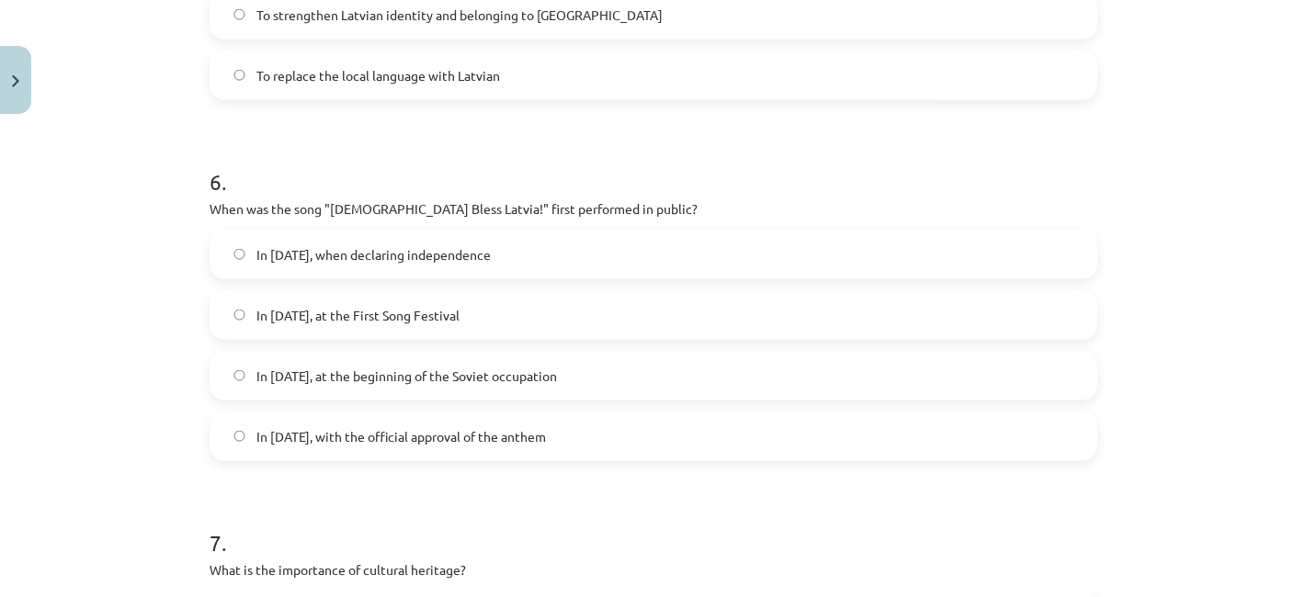
scroll to position [2042, 0]
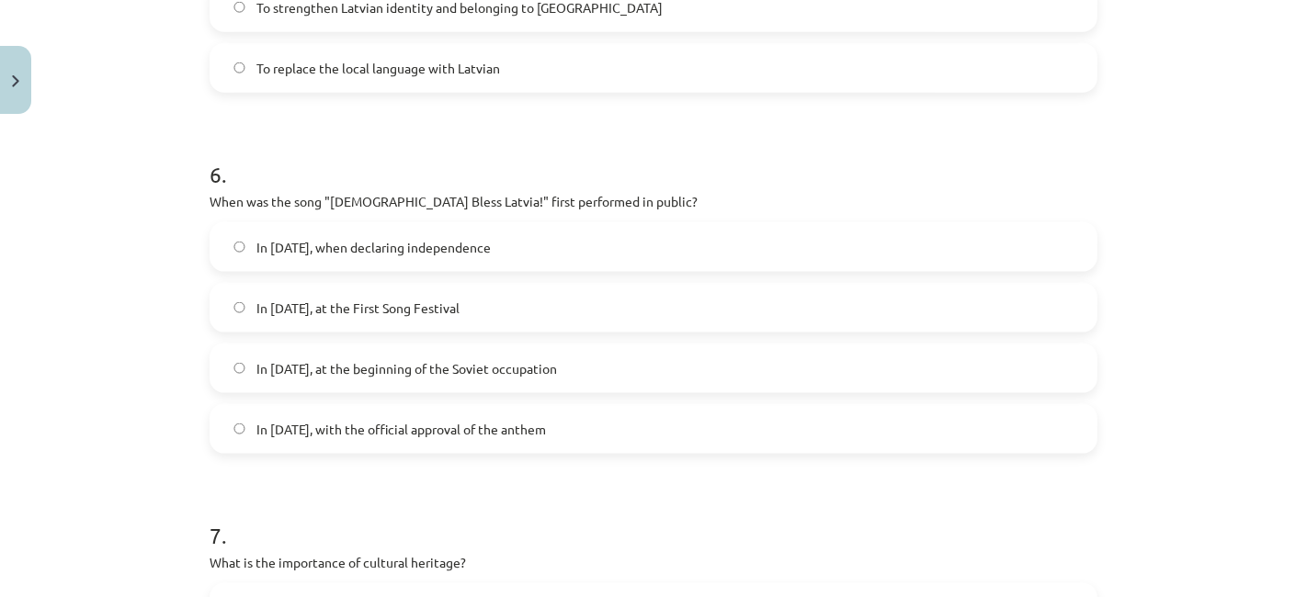
click at [302, 306] on font "In 1873, at the First Song Festival" at bounding box center [357, 308] width 203 height 17
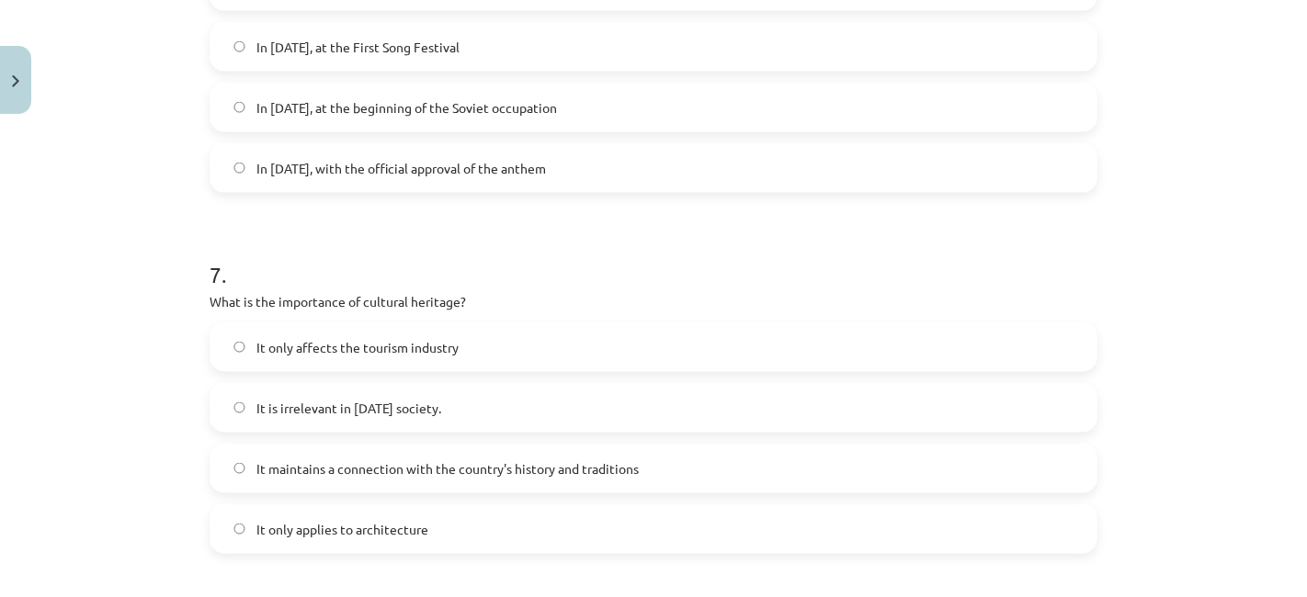
scroll to position [2347, 0]
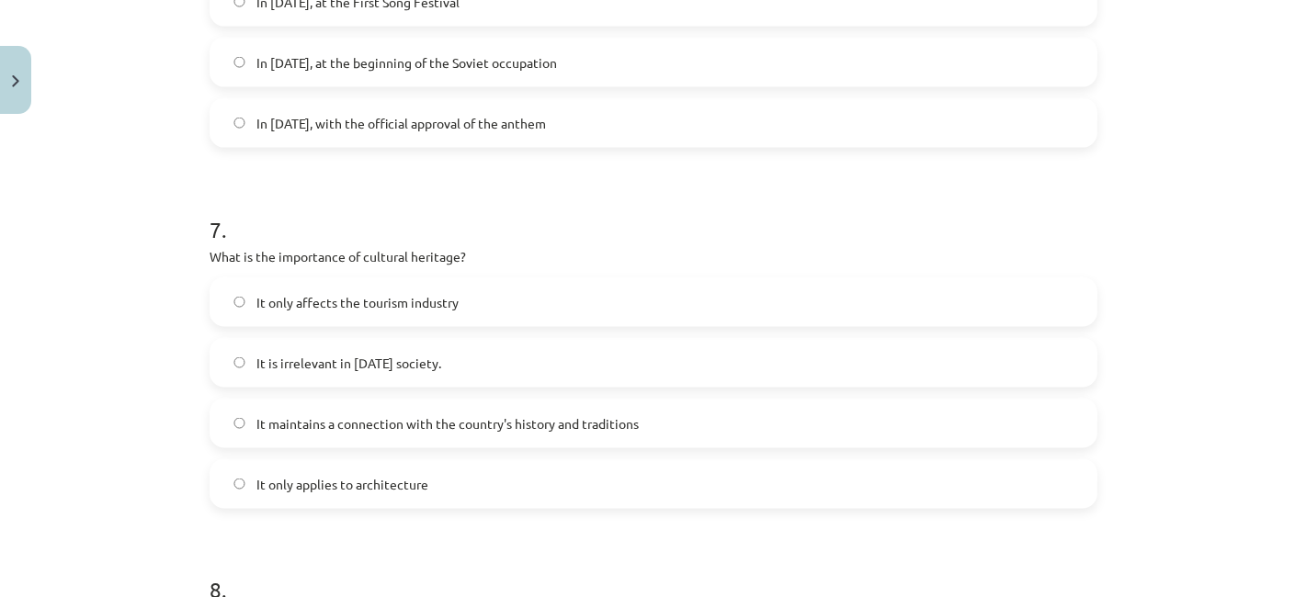
click at [432, 410] on label "It maintains a connection with the country's history and traditions" at bounding box center [653, 424] width 884 height 46
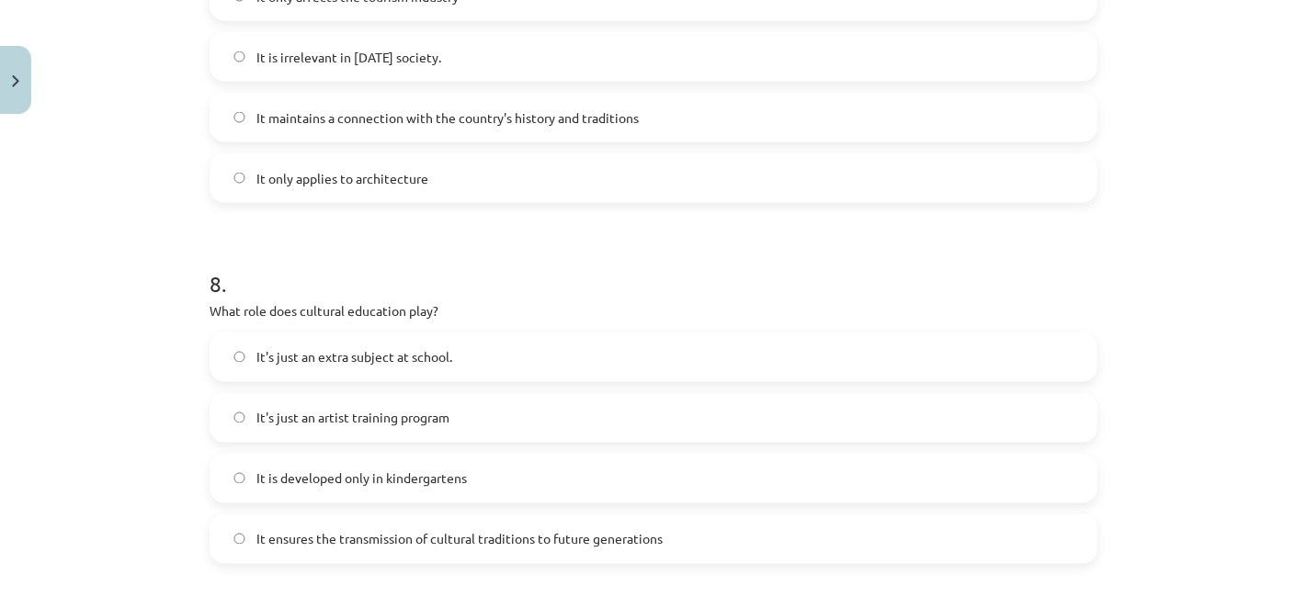
scroll to position [2756, 0]
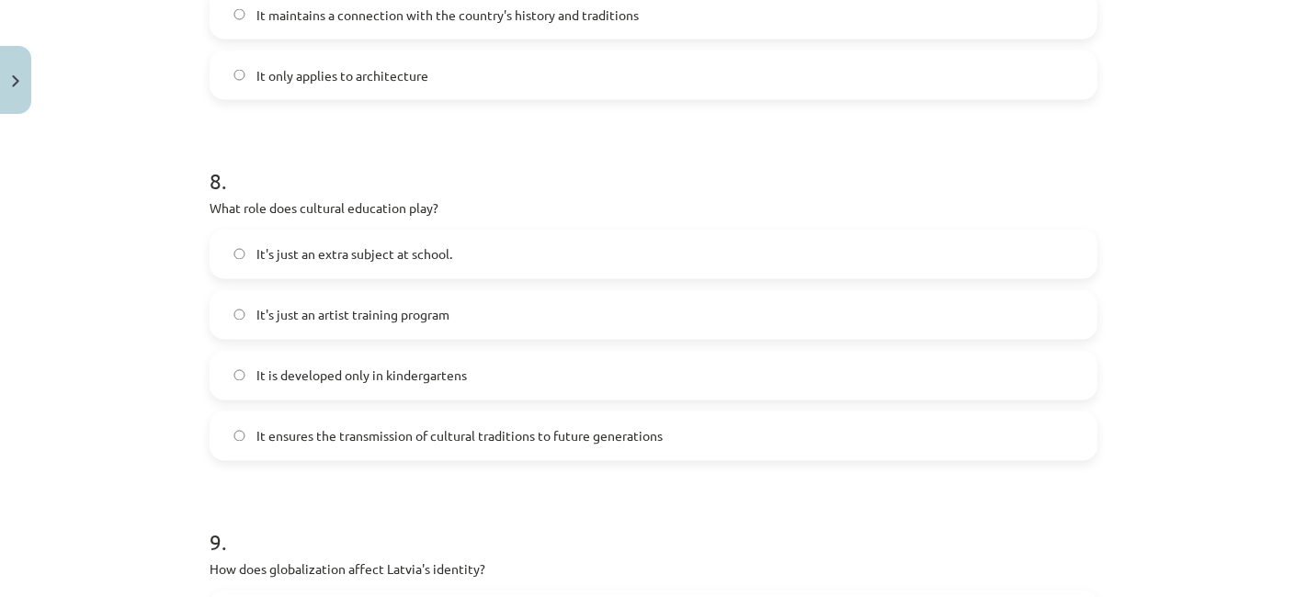
click at [408, 447] on label "It ensures the transmission of cultural traditions to future generations" at bounding box center [653, 436] width 884 height 46
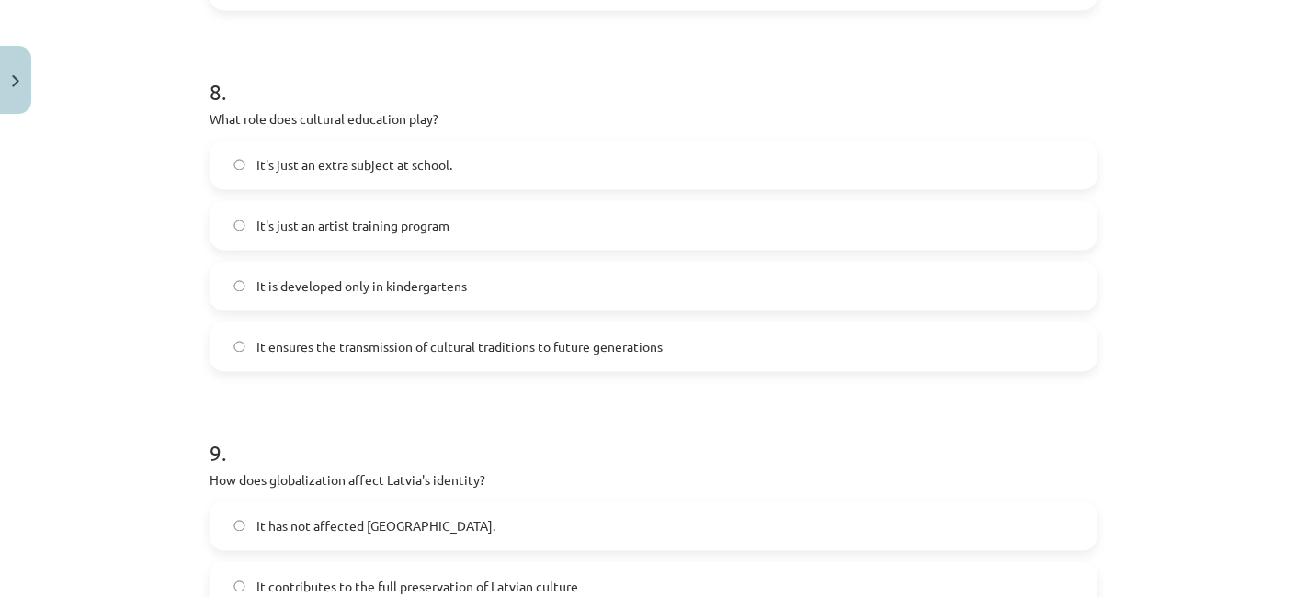
scroll to position [3062, 0]
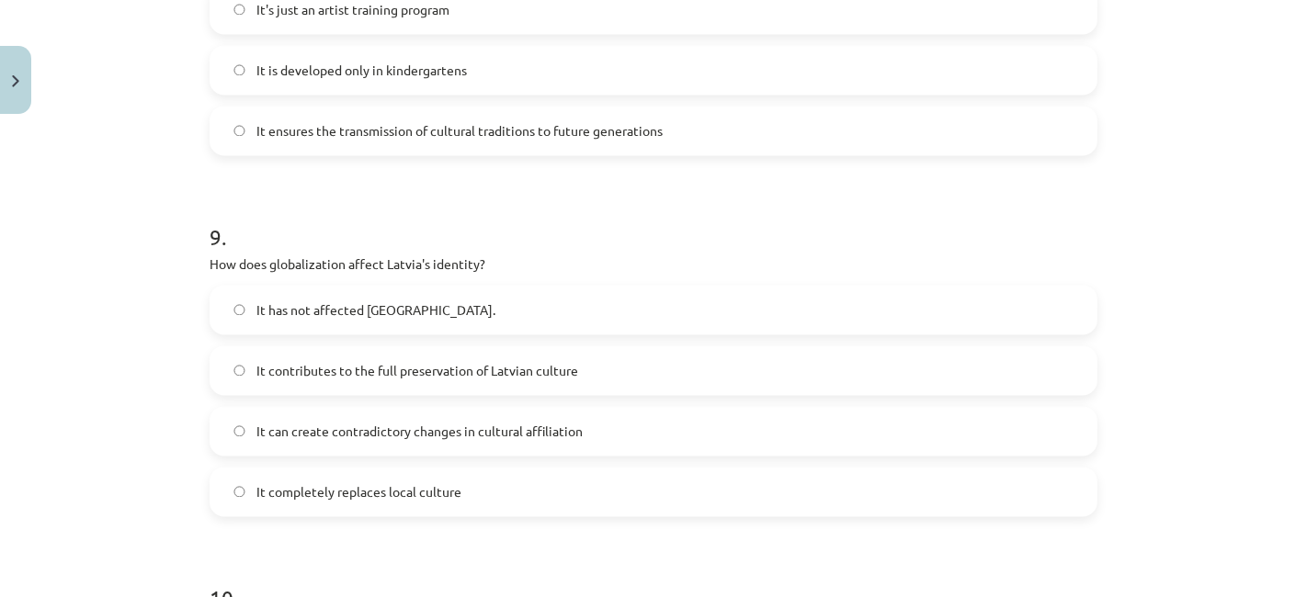
click at [448, 426] on font "It can create contradictory changes in cultural affiliation" at bounding box center [419, 431] width 326 height 17
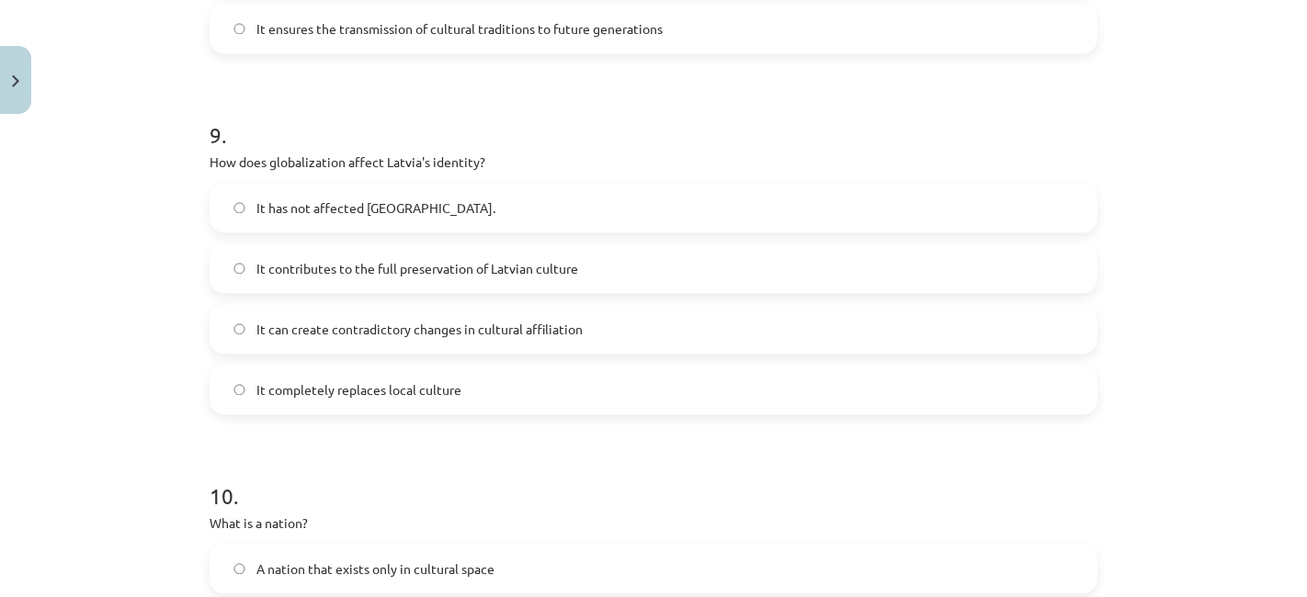
click at [560, 263] on font "It contributes to the full preservation of Latvian culture" at bounding box center [417, 268] width 322 height 17
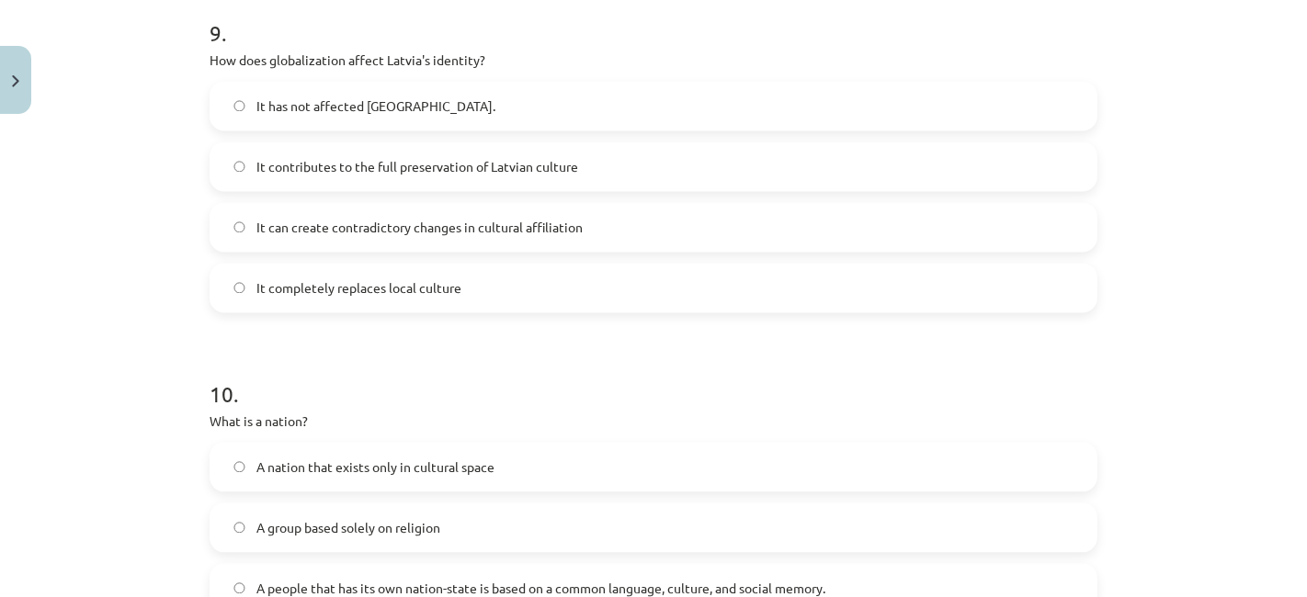
scroll to position [3470, 0]
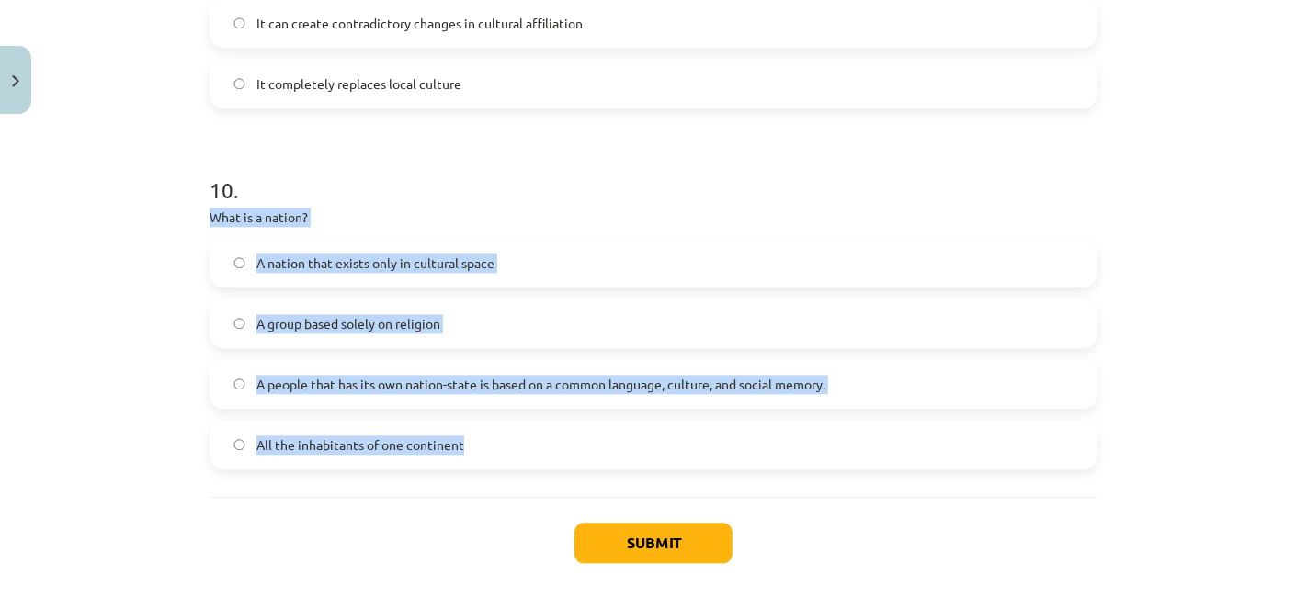
drag, startPoint x: 202, startPoint y: 216, endPoint x: 483, endPoint y: 439, distance: 359.0
click at [483, 439] on div "10 . What is a nation? A nation that exists only in cultural space A group base…" at bounding box center [653, 307] width 888 height 324
copy div "What is a nation? A nation that exists only in cultural space A group based sol…"
click at [542, 376] on font "A people that has its own nation-state is based on a common language, culture, …" at bounding box center [540, 384] width 569 height 17
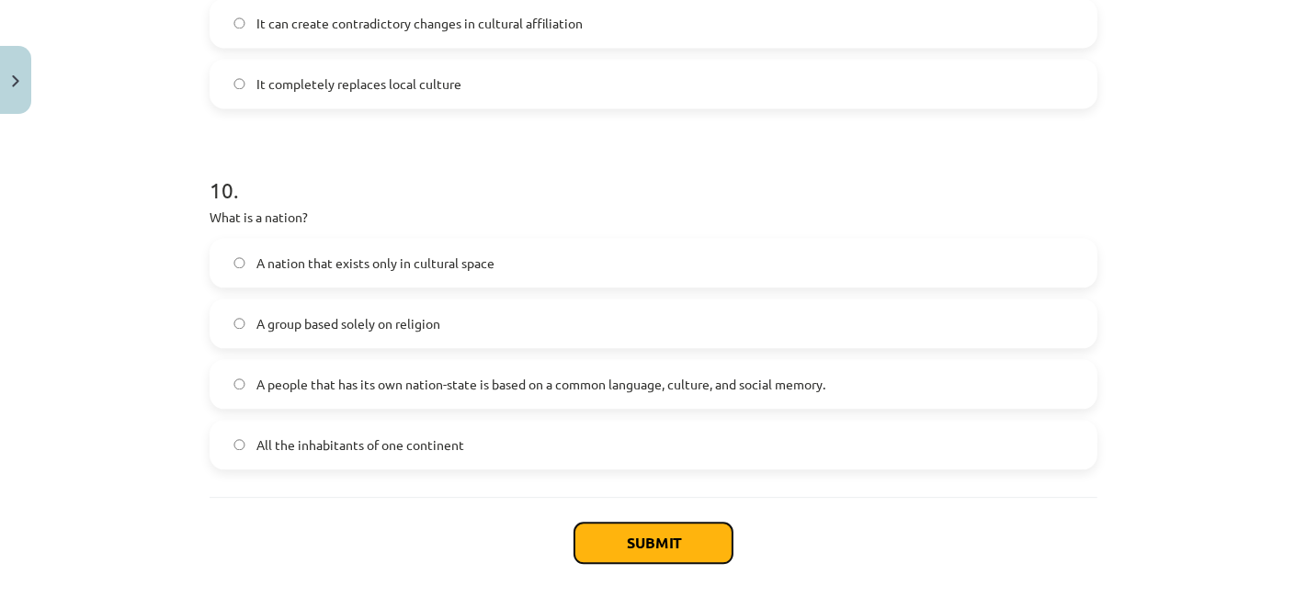
click at [628, 526] on button "Submit" at bounding box center [653, 543] width 158 height 40
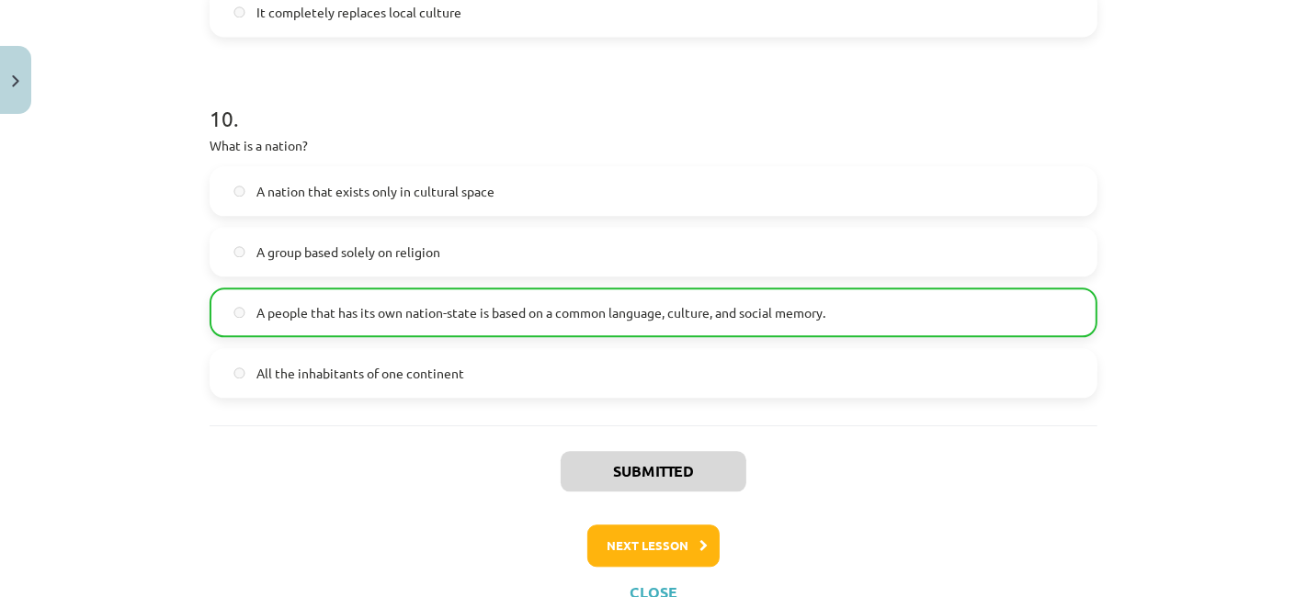
scroll to position [3611, 0]
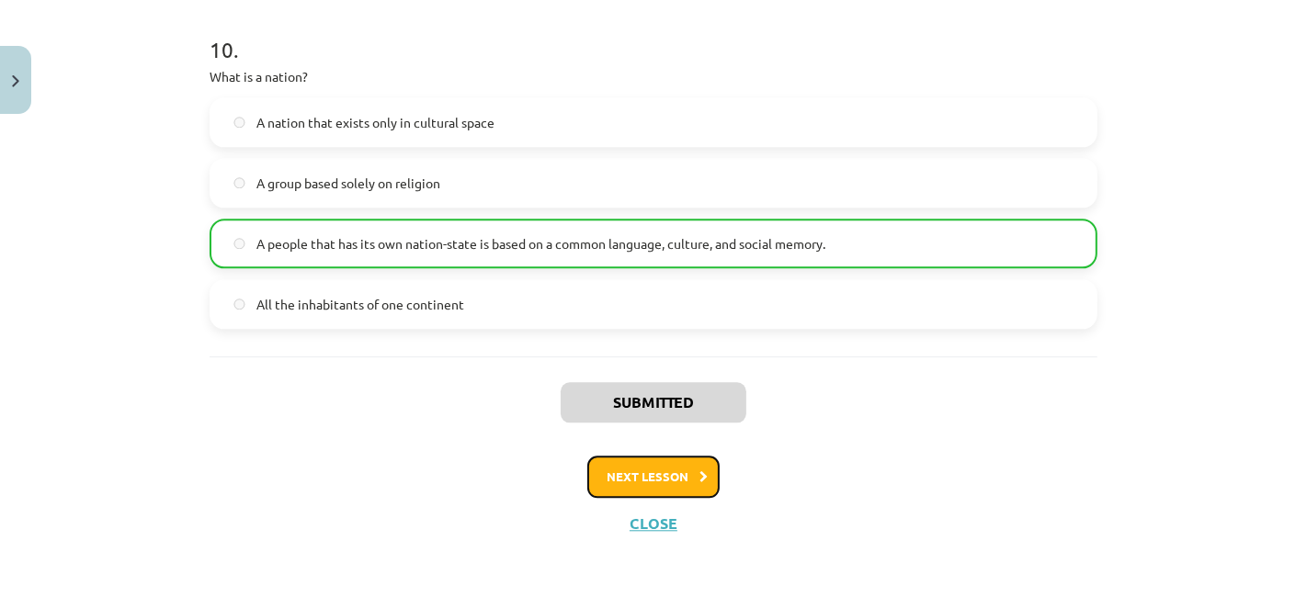
click at [677, 469] on font "Next lesson" at bounding box center [647, 477] width 82 height 16
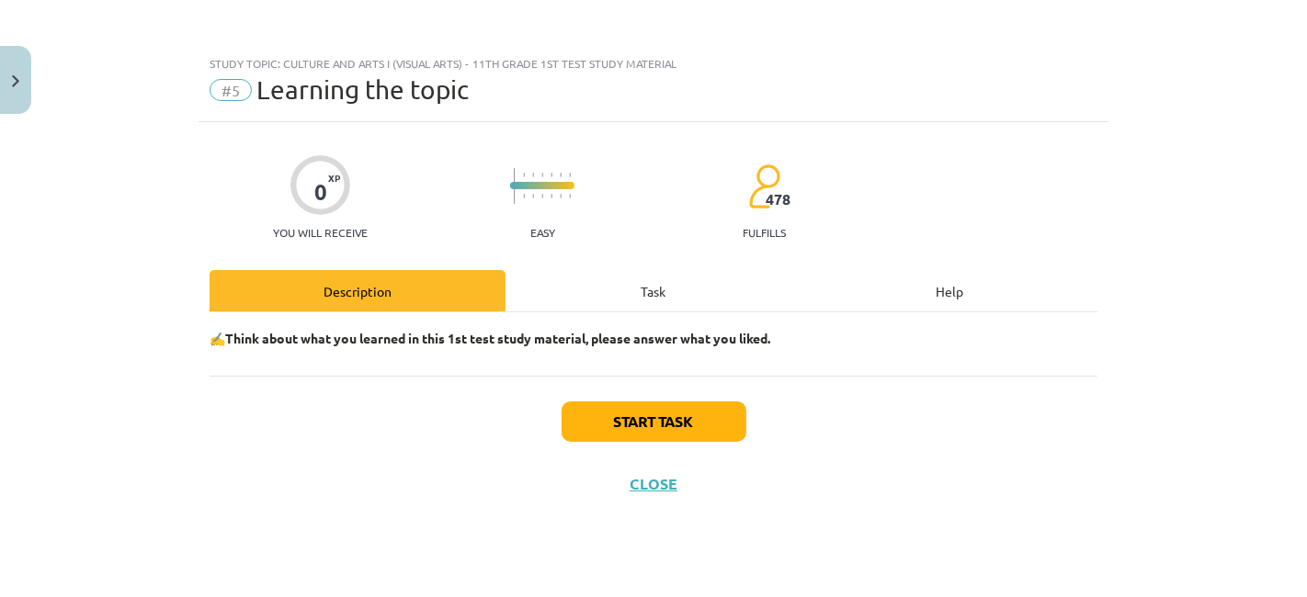
click at [646, 289] on font "Task" at bounding box center [653, 291] width 25 height 17
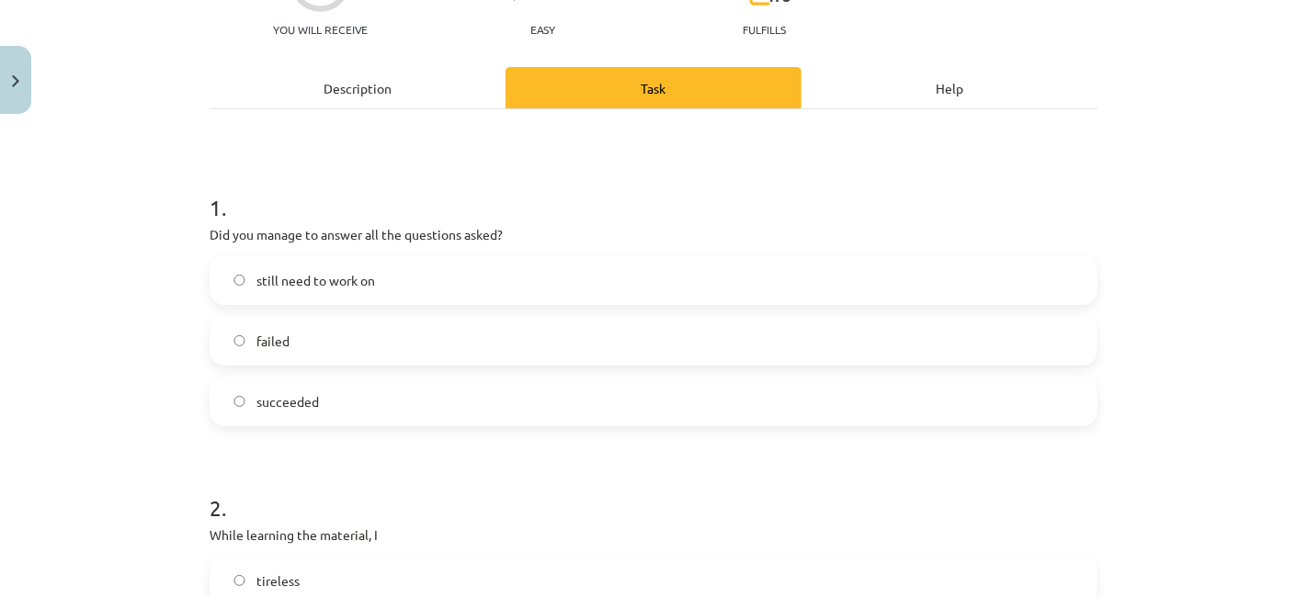
scroll to position [204, 0]
click at [259, 409] on span "succeeded" at bounding box center [287, 400] width 62 height 19
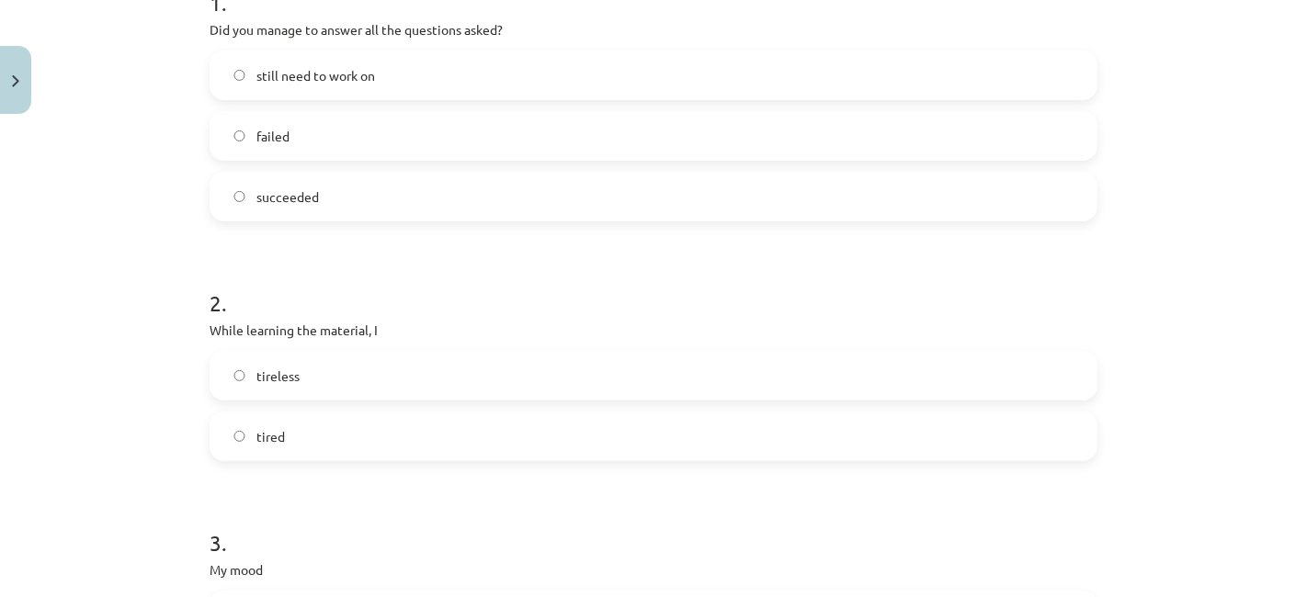
scroll to position [510, 0]
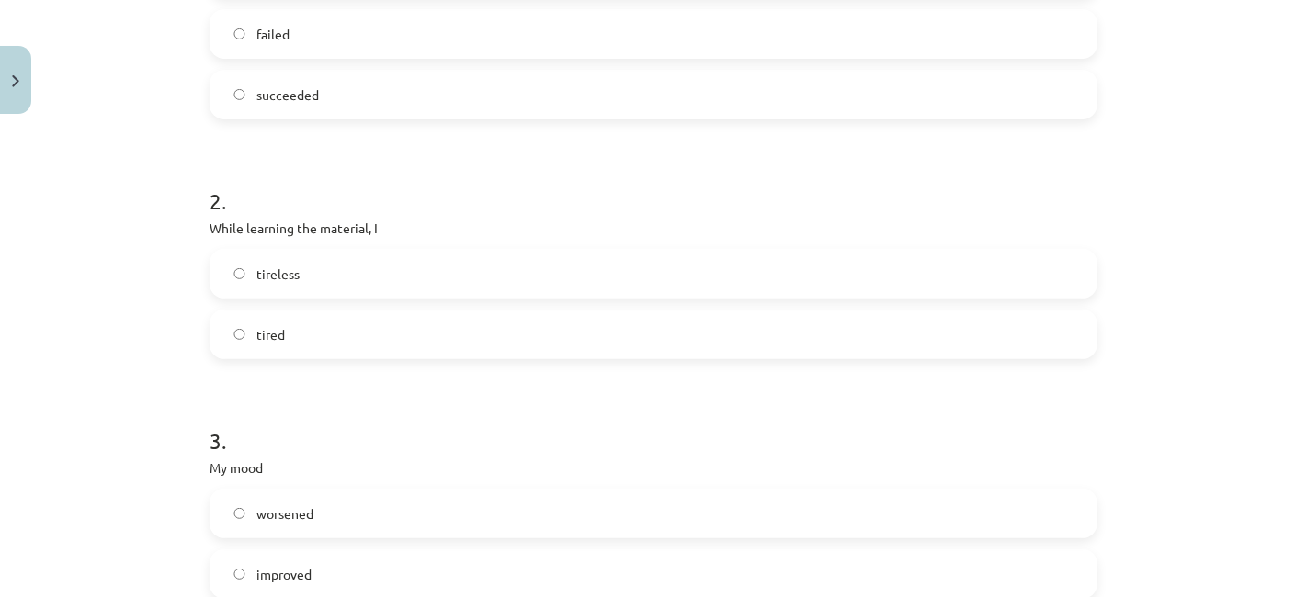
click at [286, 279] on font "tireless" at bounding box center [277, 274] width 43 height 17
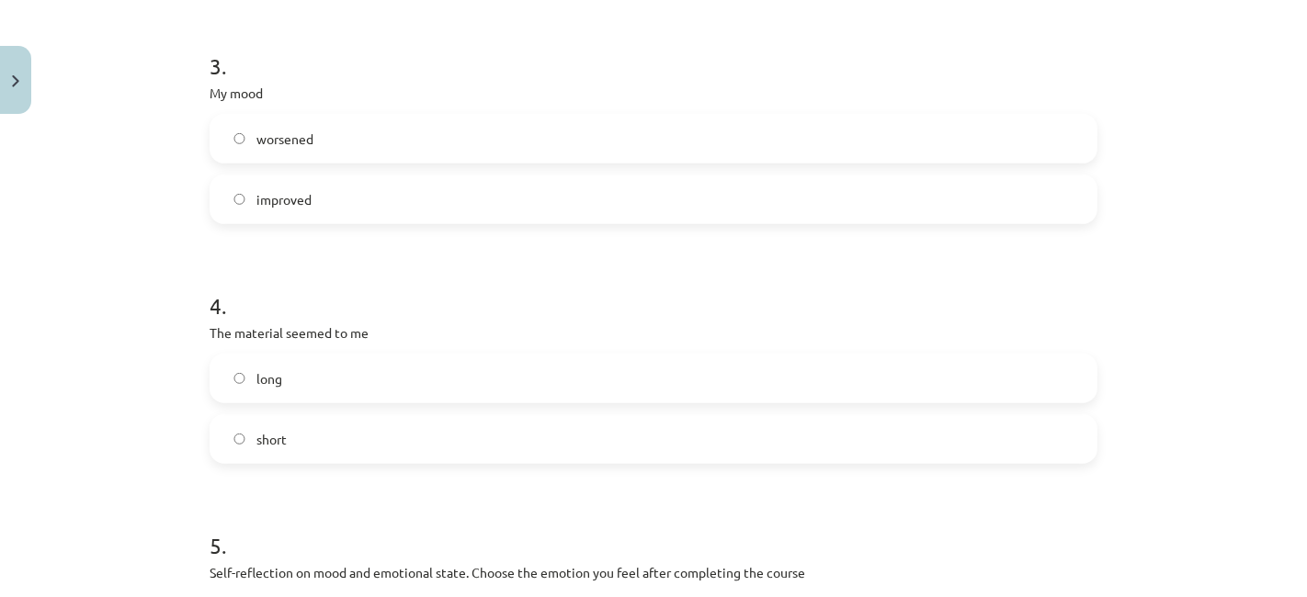
scroll to position [919, 0]
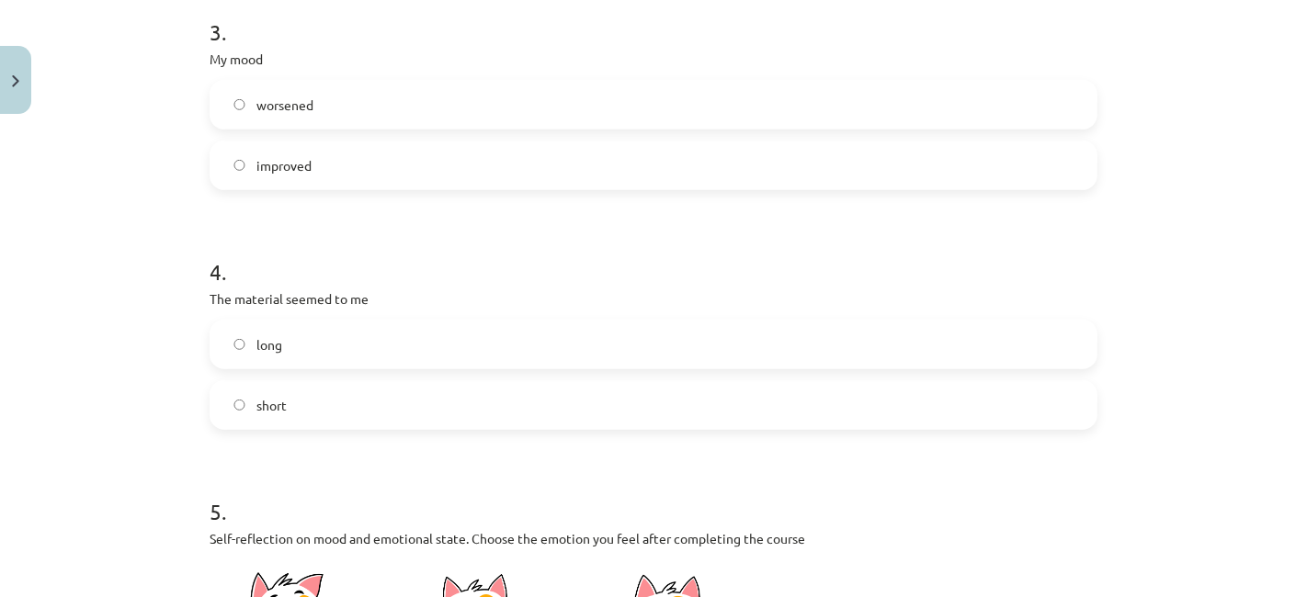
click at [309, 171] on label "improved" at bounding box center [653, 165] width 884 height 46
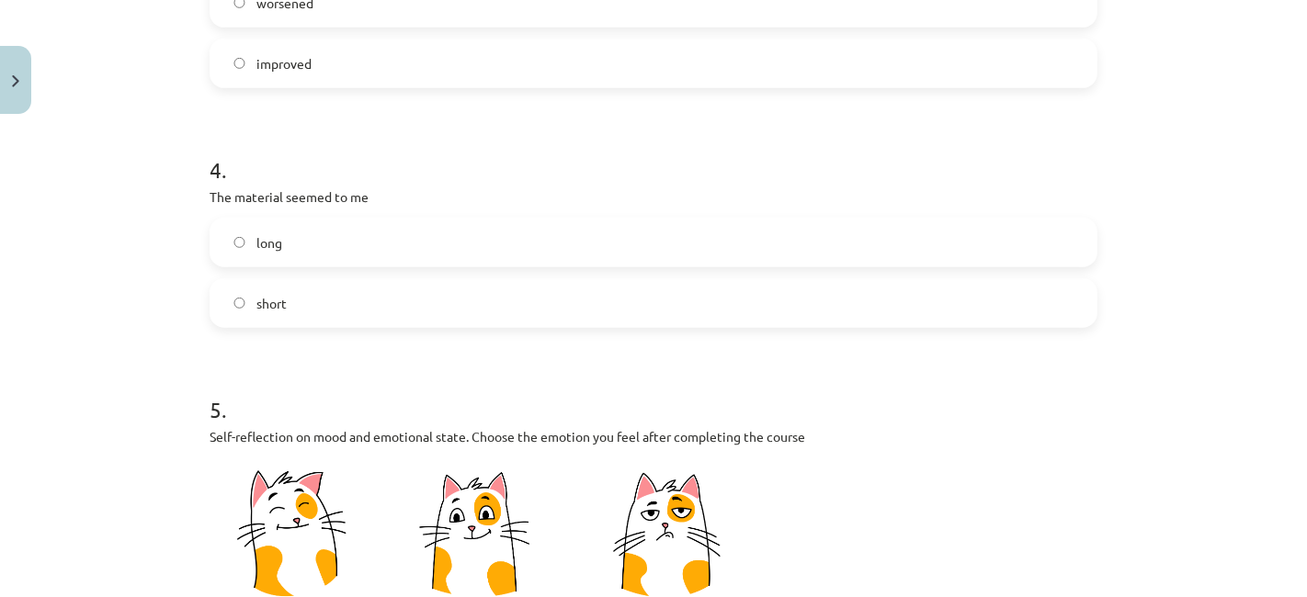
click at [301, 310] on label "short" at bounding box center [653, 303] width 884 height 46
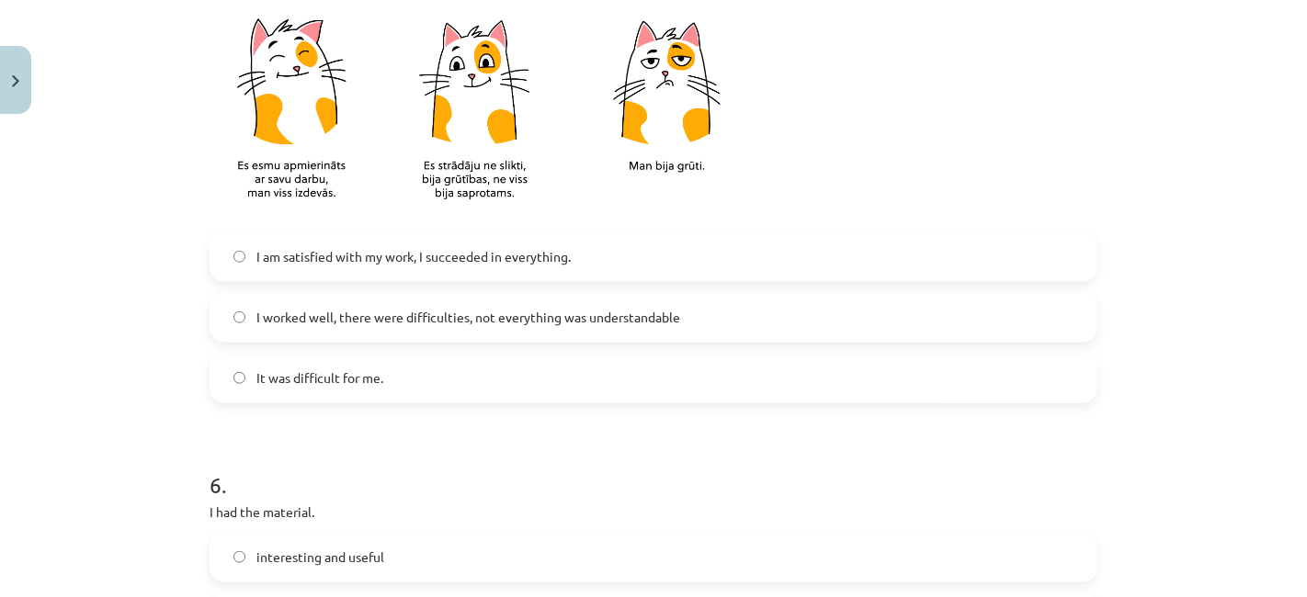
scroll to position [1531, 0]
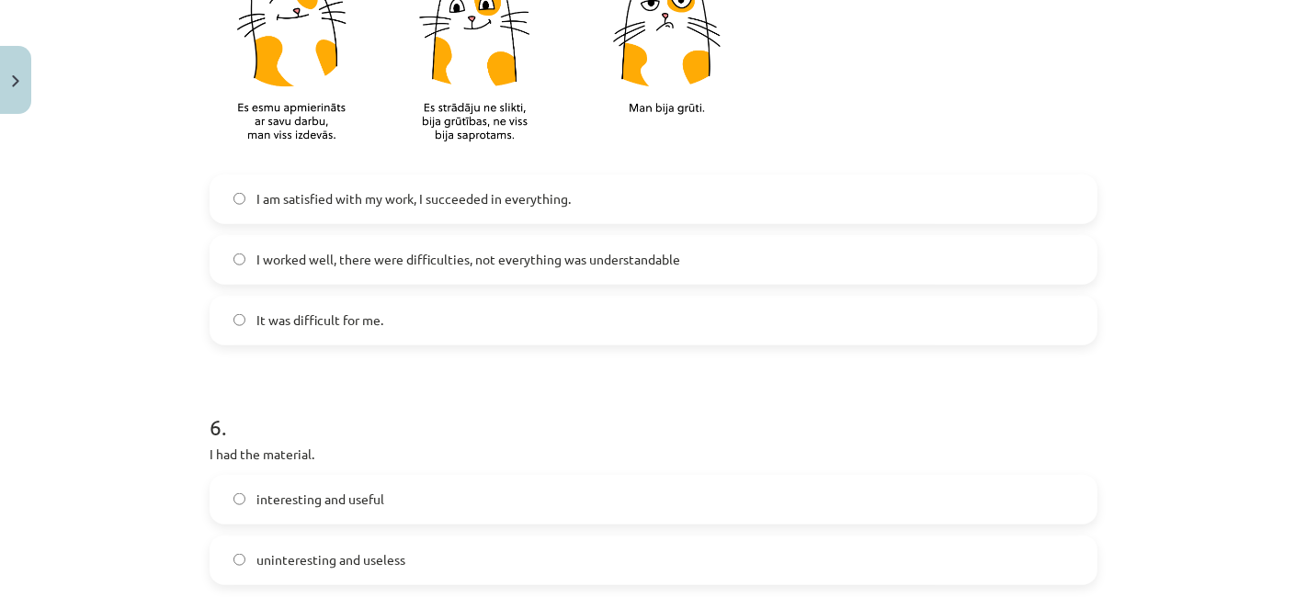
click at [298, 200] on font "I am satisfied with my work, I succeeded in everything." at bounding box center [413, 198] width 314 height 17
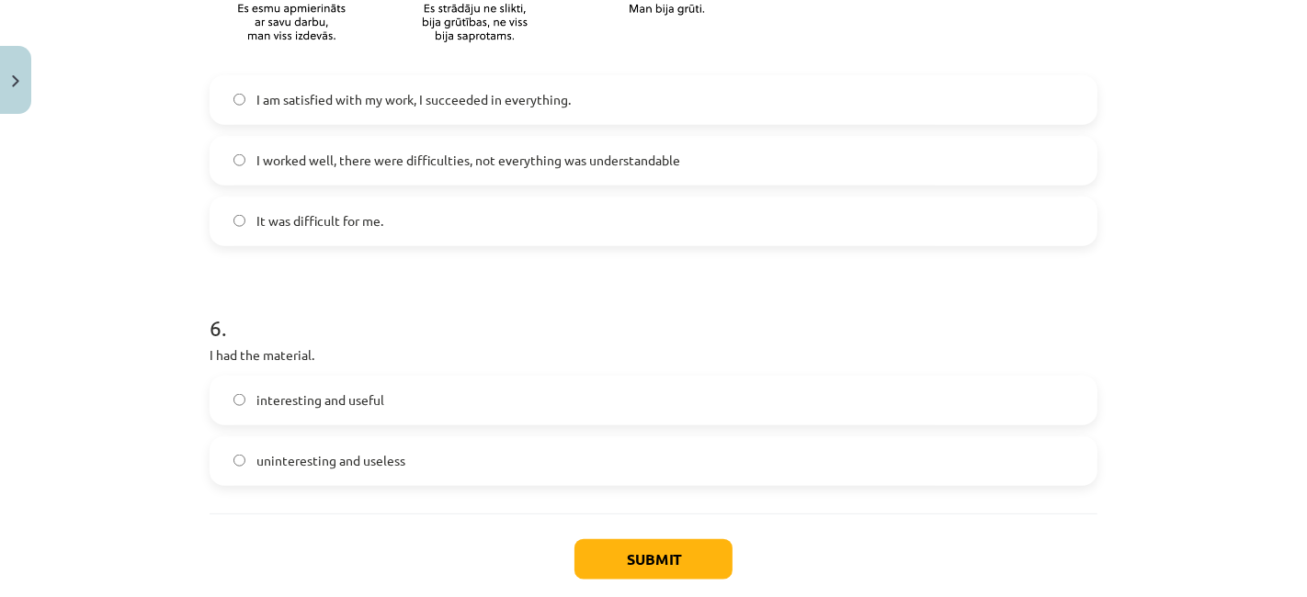
scroll to position [1729, 0]
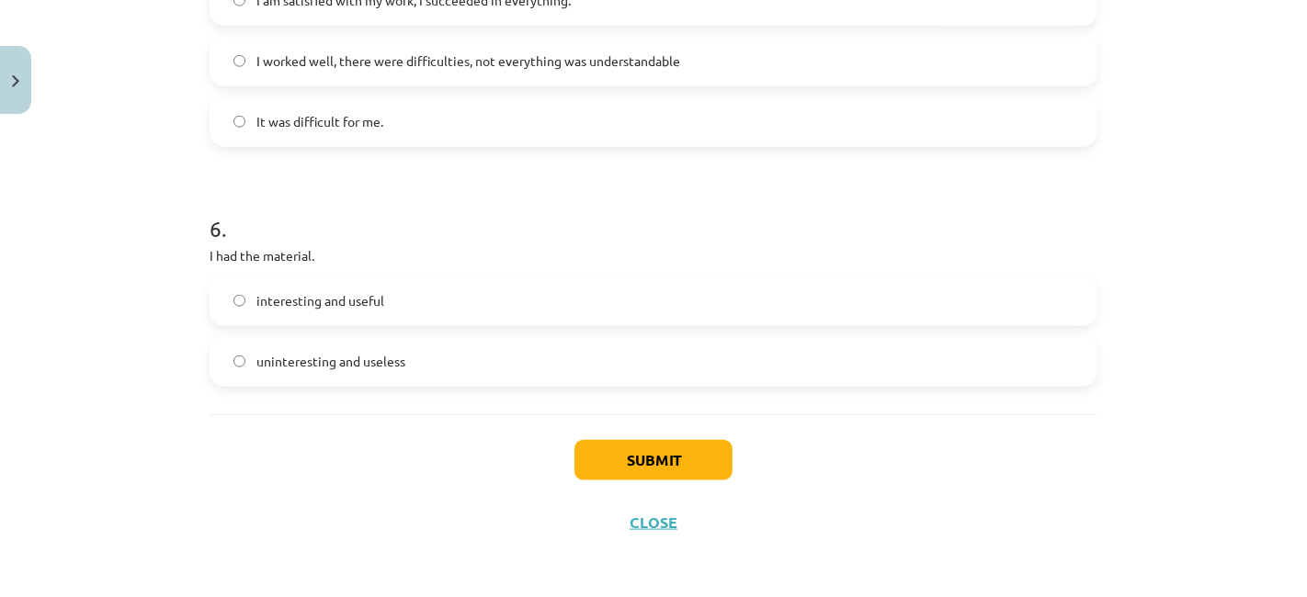
click at [292, 304] on font "interesting and useful" at bounding box center [320, 300] width 128 height 17
click at [605, 457] on button "Submit" at bounding box center [653, 460] width 158 height 40
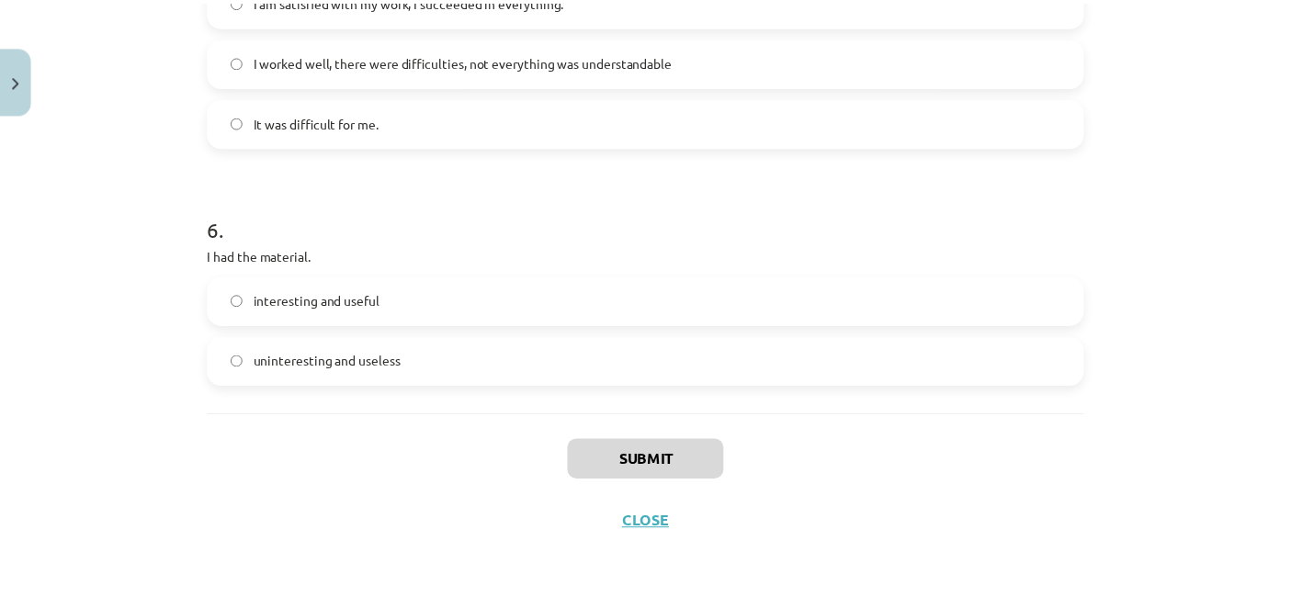
scroll to position [650, 0]
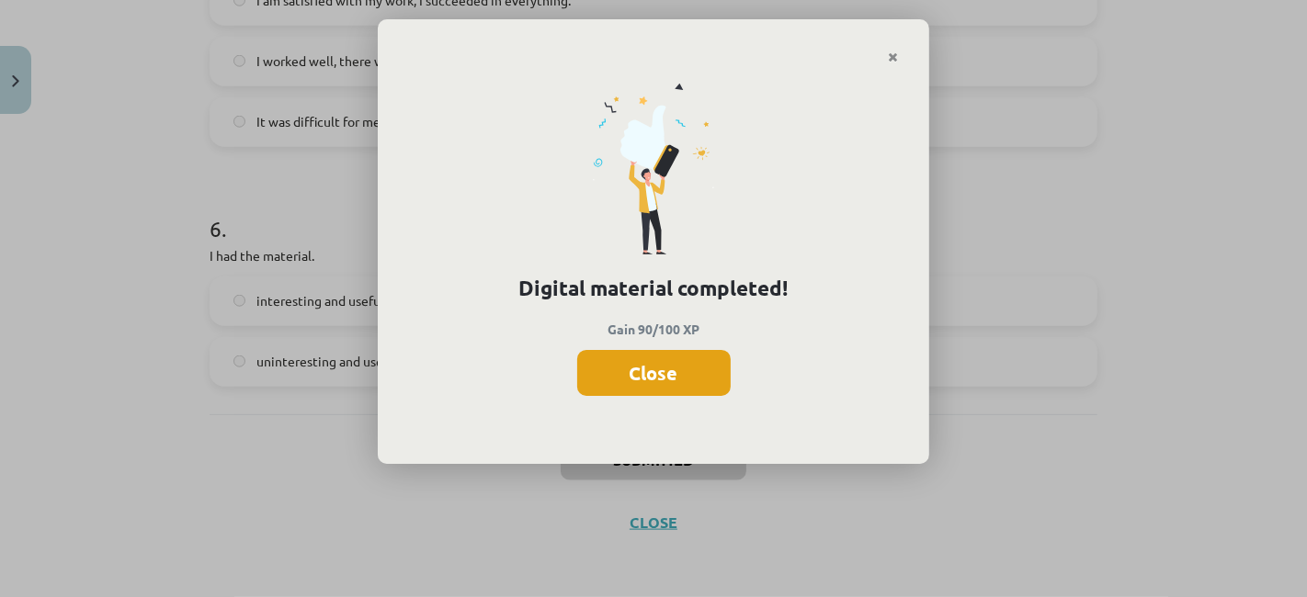
click at [654, 366] on font "Close" at bounding box center [653, 373] width 49 height 24
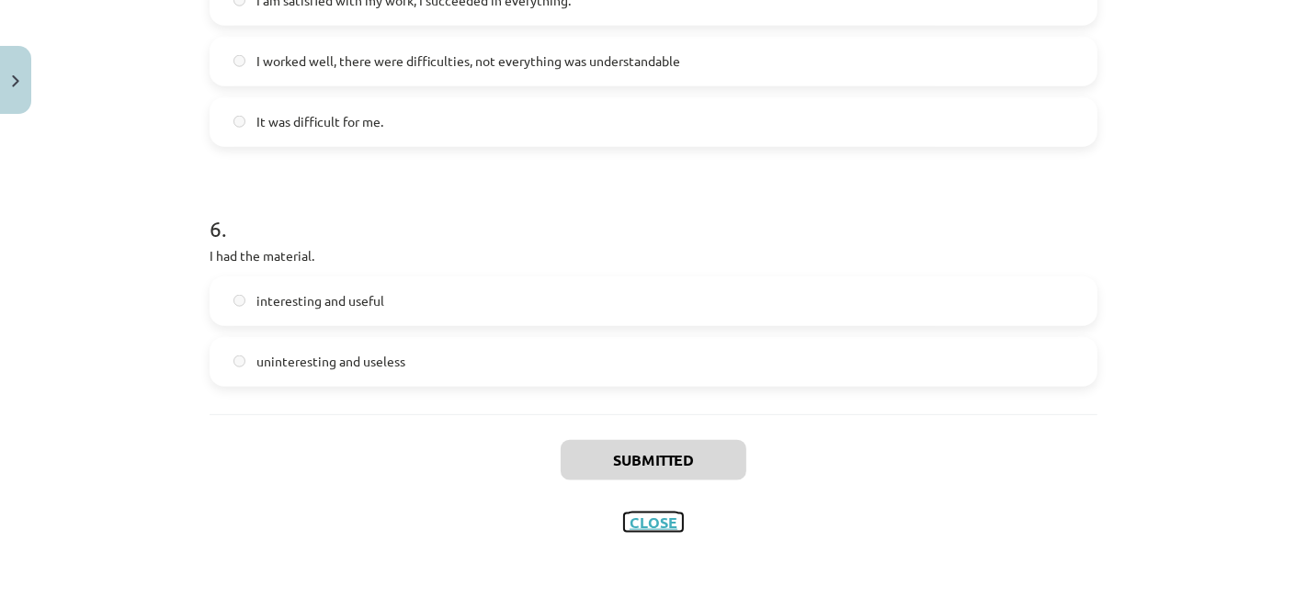
click at [653, 518] on font "Close" at bounding box center [653, 522] width 48 height 19
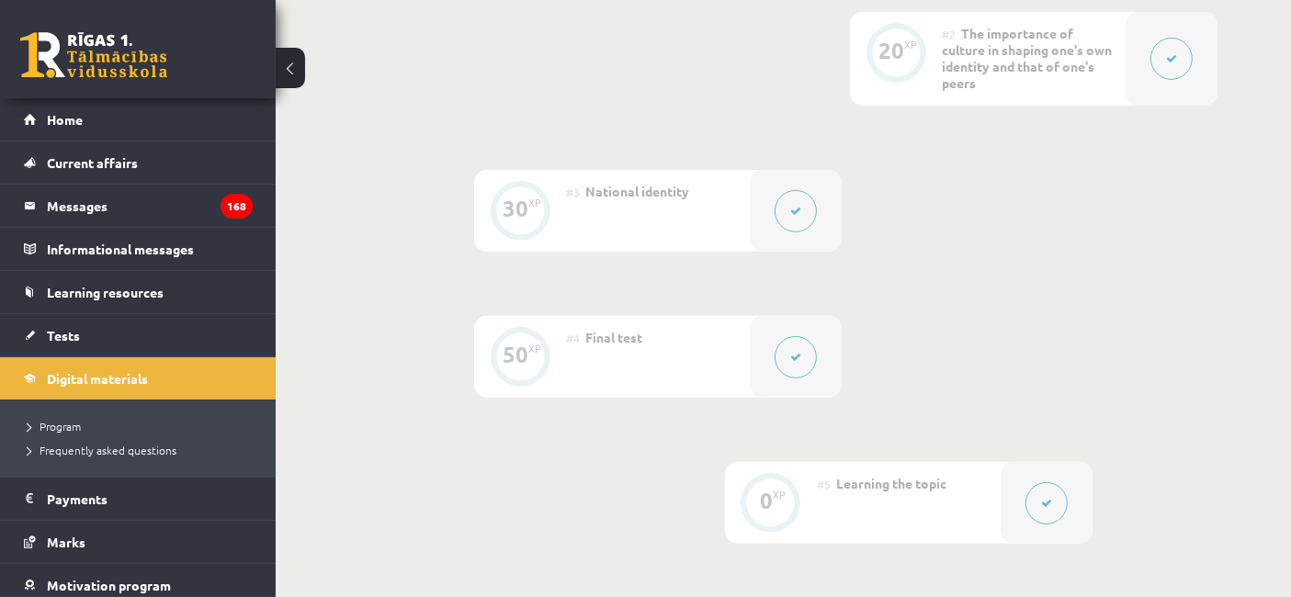
scroll to position [344, 0]
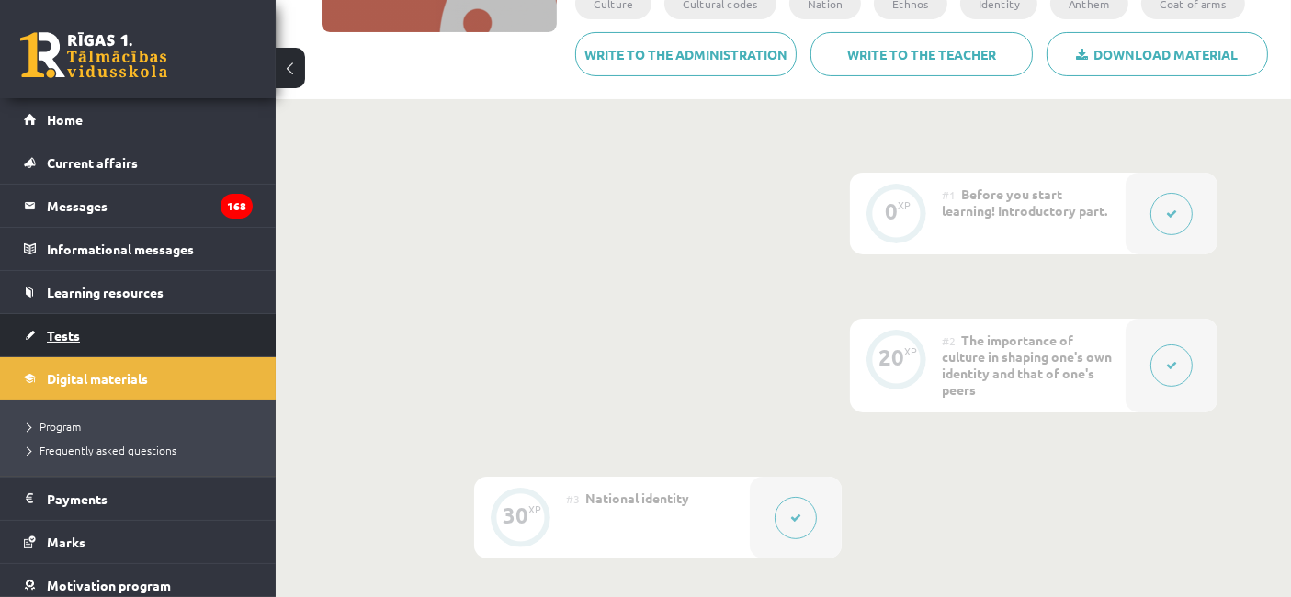
click at [70, 333] on font "Tests" at bounding box center [63, 335] width 33 height 17
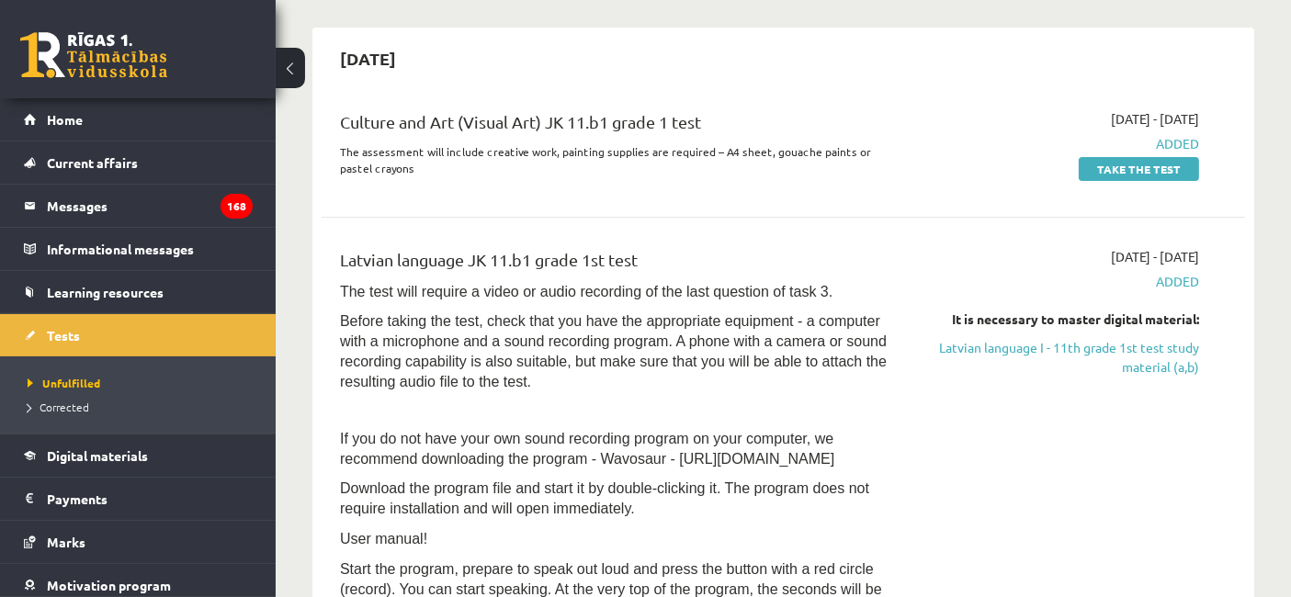
scroll to position [306, 0]
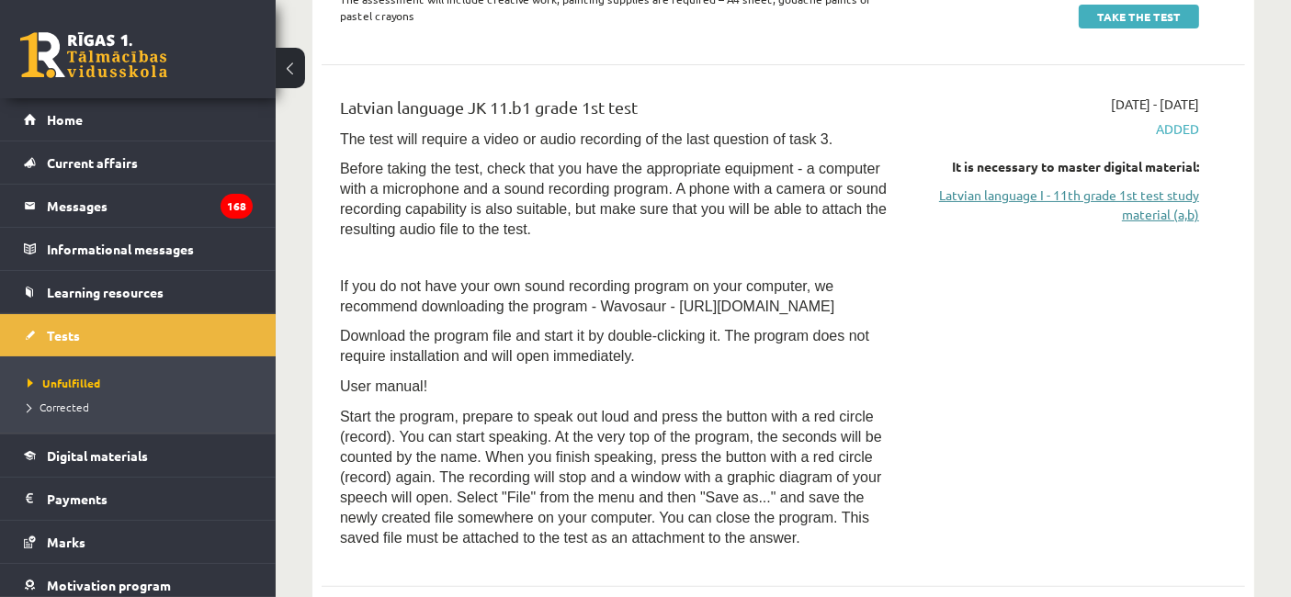
click at [1055, 199] on font "Latvian language I - 11th grade 1st test study material (a,b)" at bounding box center [1069, 205] width 260 height 36
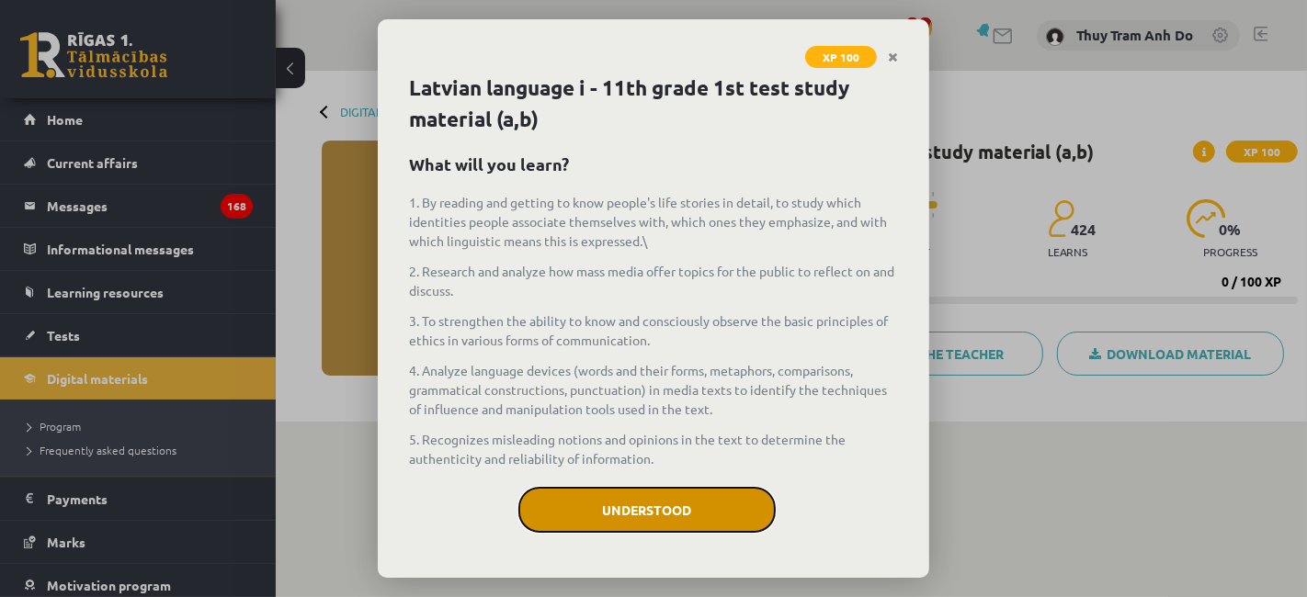
click at [639, 503] on font "Understood" at bounding box center [646, 510] width 89 height 17
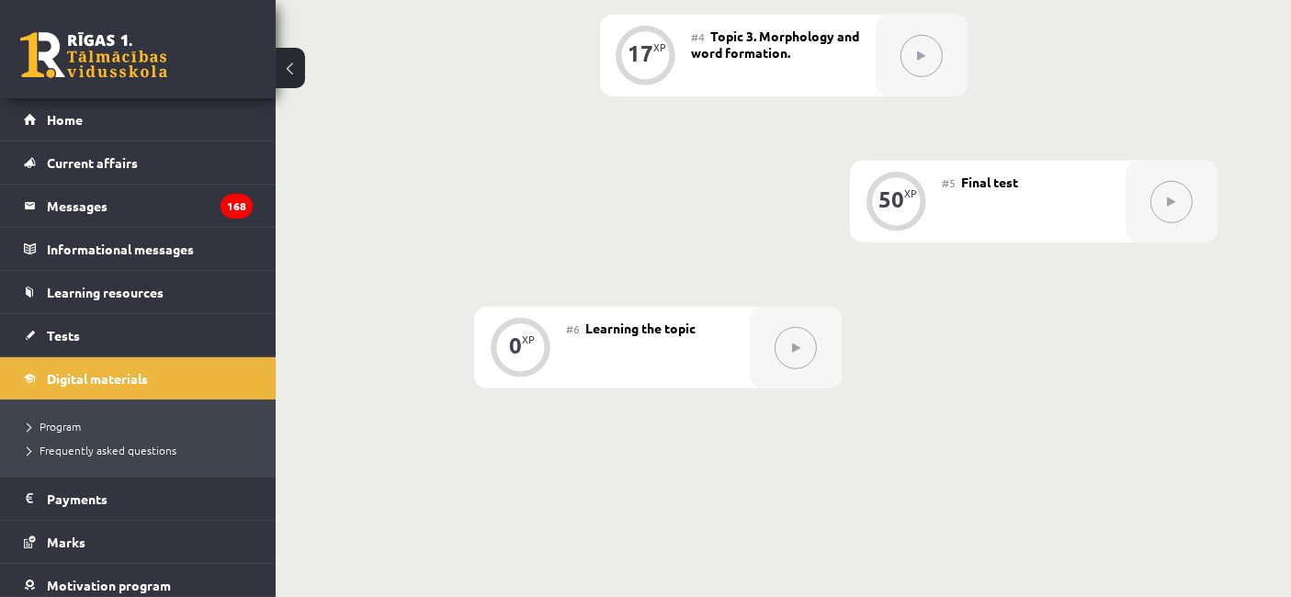
scroll to position [816, 0]
